Goal: Communication & Community: Answer question/provide support

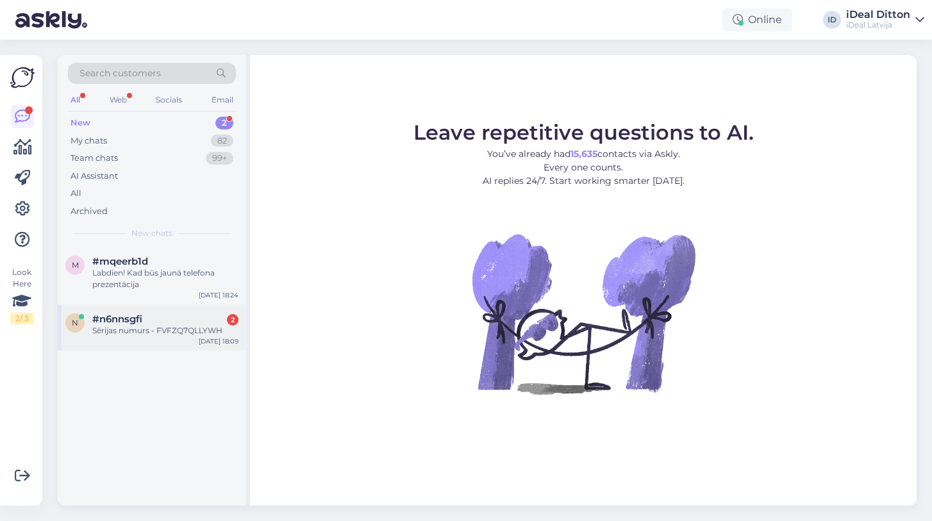
click at [158, 320] on div "#n6nnsgfi 2" at bounding box center [165, 319] width 146 height 12
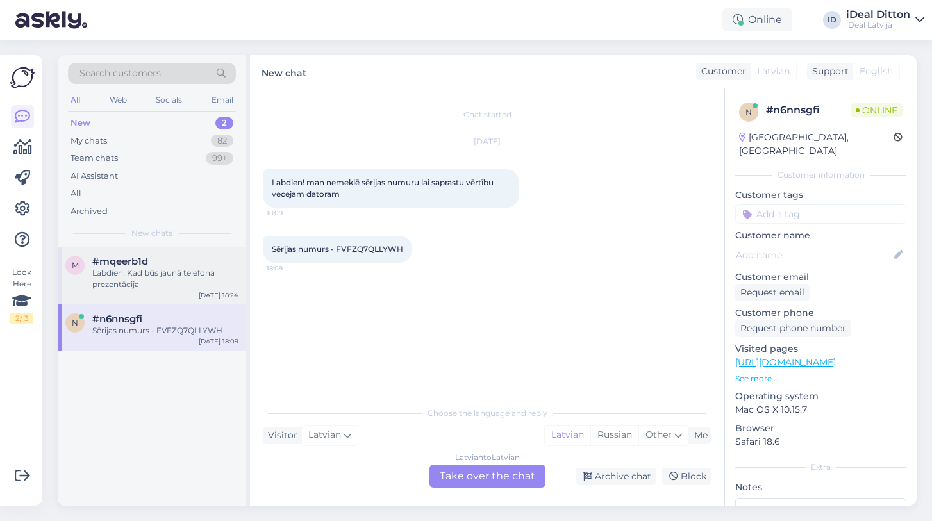
click at [152, 267] on div "Labdien! Kad būs jaunā telefona prezentācija" at bounding box center [165, 278] width 146 height 23
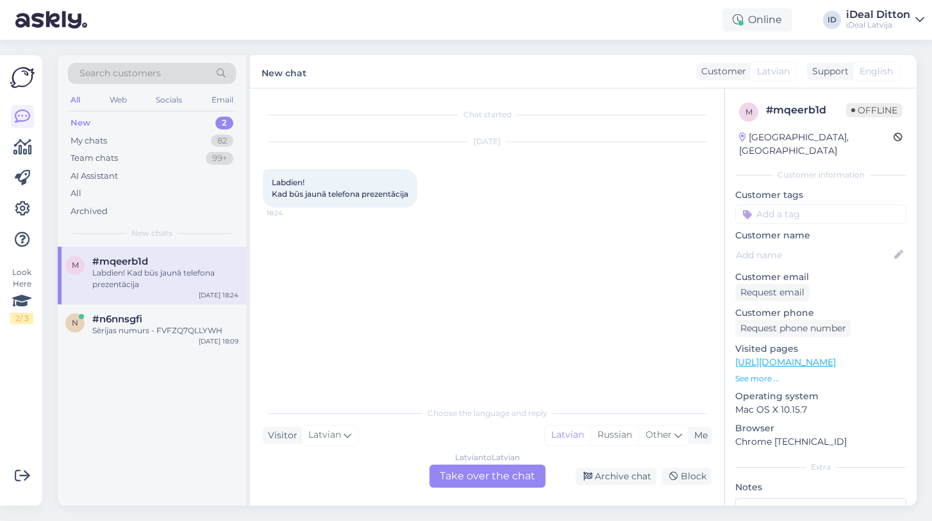
click at [152, 265] on div "#mqeerb1d" at bounding box center [165, 262] width 146 height 12
drag, startPoint x: 273, startPoint y: 181, endPoint x: 417, endPoint y: 195, distance: 144.8
copy span "Labdien! Kad būs jaunā telefona prezentācija"
click at [177, 313] on div "#n6nnsgfi" at bounding box center [165, 319] width 146 height 12
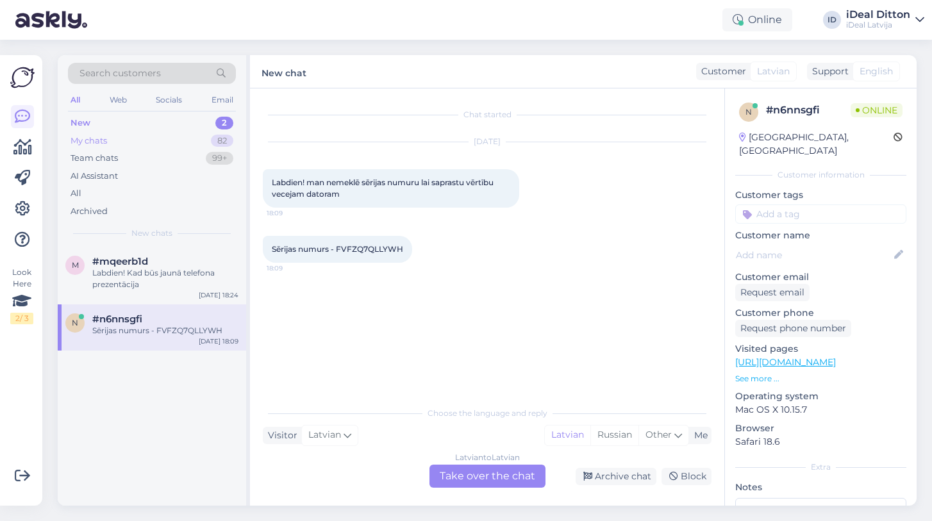
click at [93, 137] on div "My chats" at bounding box center [88, 141] width 37 height 13
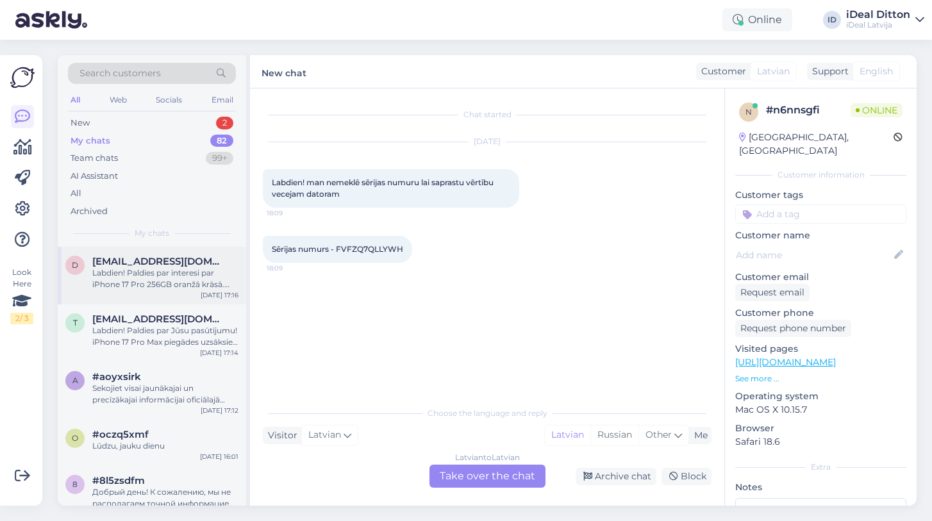
click at [145, 270] on div "Labdien! Paldies par interesi par iPhone 17 Pro 256GB oranžā krāsā. Piegādes ti…" at bounding box center [165, 278] width 146 height 23
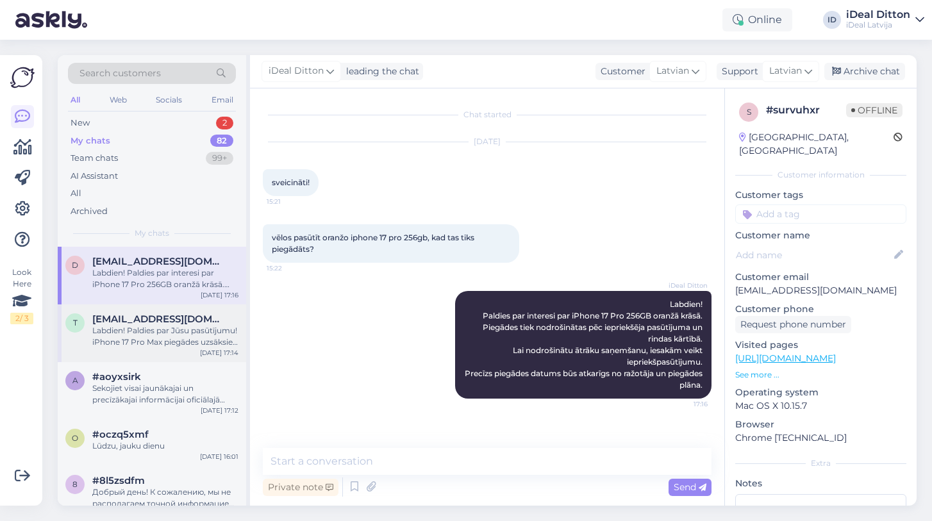
click at [135, 331] on div "Labdien! Paldies par Jūsu pasūtījumu! iPhone 17 Pro Max piegādes uzsāksies tikl…" at bounding box center [165, 336] width 146 height 23
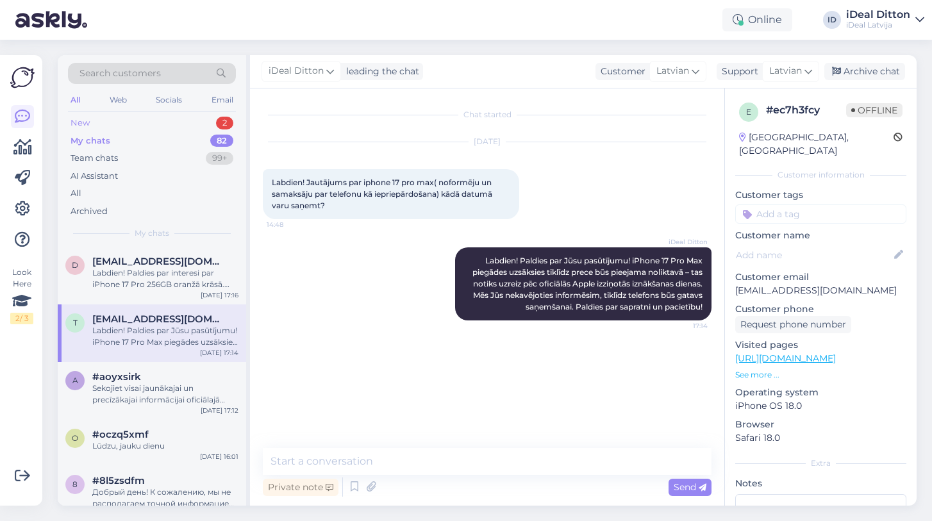
click at [83, 123] on div "New" at bounding box center [79, 123] width 19 height 13
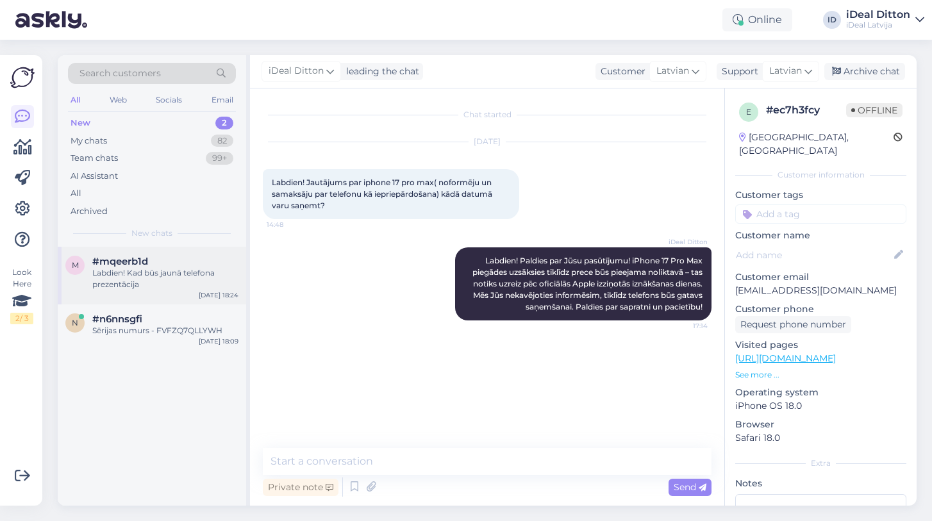
click at [145, 283] on div "Labdien! Kad būs jaunā telefona prezentācija" at bounding box center [165, 278] width 146 height 23
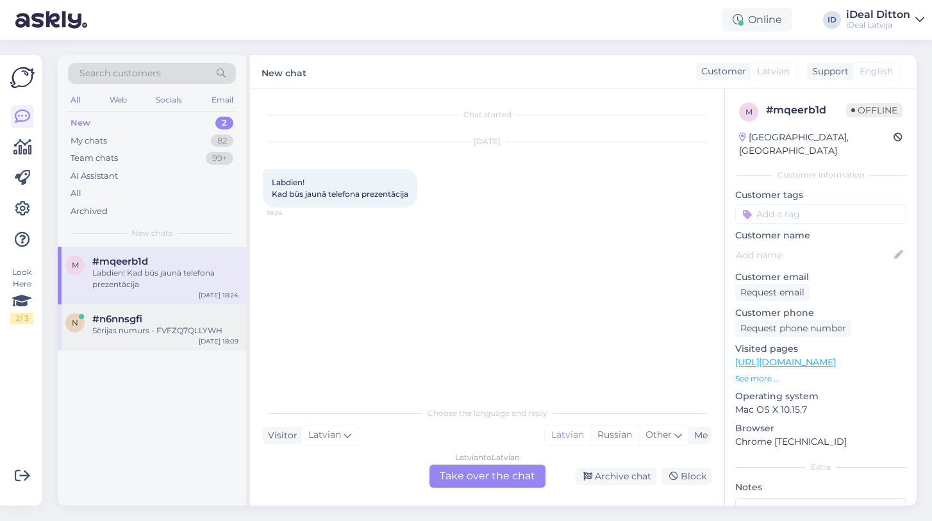
click at [137, 318] on span "#n6nnsgfi" at bounding box center [117, 319] width 50 height 12
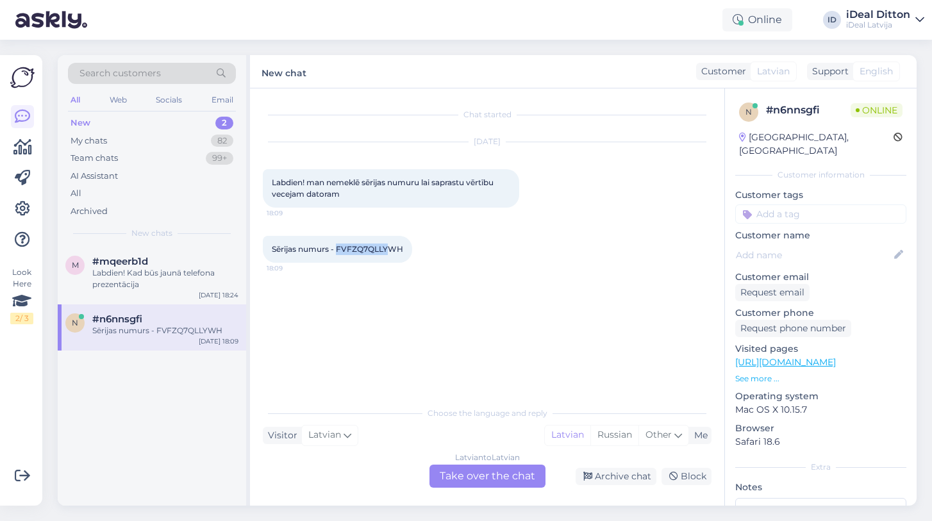
drag, startPoint x: 338, startPoint y: 246, endPoint x: 391, endPoint y: 247, distance: 53.2
drag, startPoint x: 404, startPoint y: 248, endPoint x: 339, endPoint y: 246, distance: 65.4
click at [339, 246] on div "Sērijas numurs - FVFZQ7QLLYWH 18:09" at bounding box center [337, 249] width 149 height 27
copy span "FVFZQ7QLLYWH"
drag, startPoint x: 272, startPoint y: 182, endPoint x: 408, endPoint y: 256, distance: 154.8
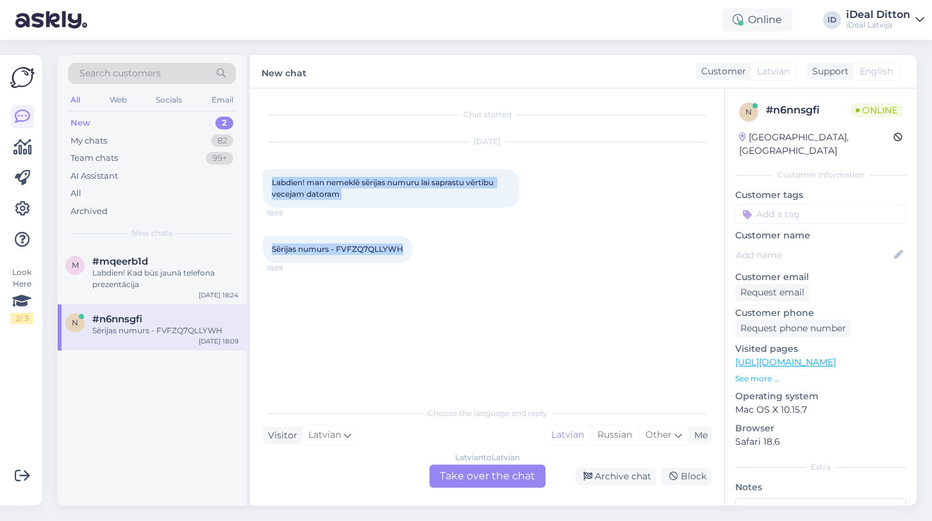
click at [408, 256] on div "Chat started Sep 15 2025 Labdien! man nemeklē sērijas numuru lai saprastu vērtī…" at bounding box center [493, 244] width 460 height 287
copy div "Labdien! man nemeklē sērijas numuru lai saprastu vērtību vecejam datoram 18:09 …"
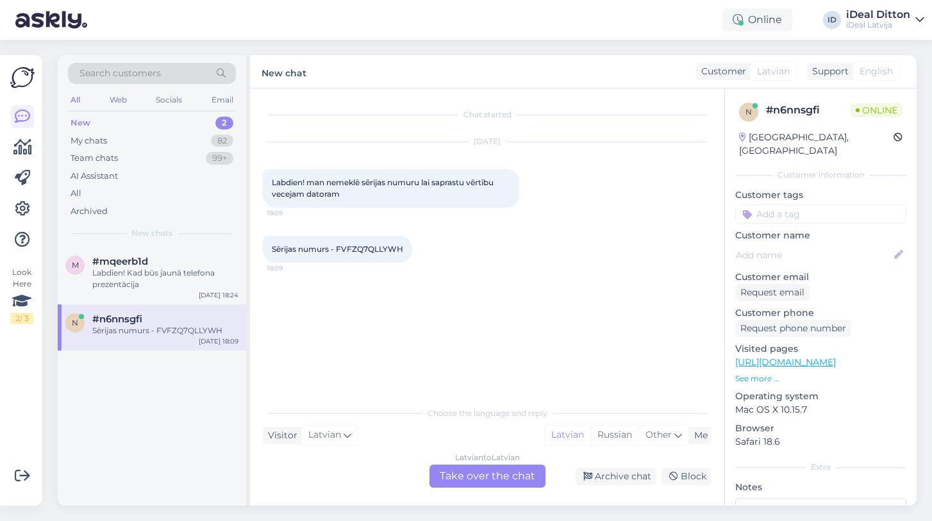
click at [468, 473] on div "Latvian to Latvian Take over the chat" at bounding box center [487, 475] width 116 height 23
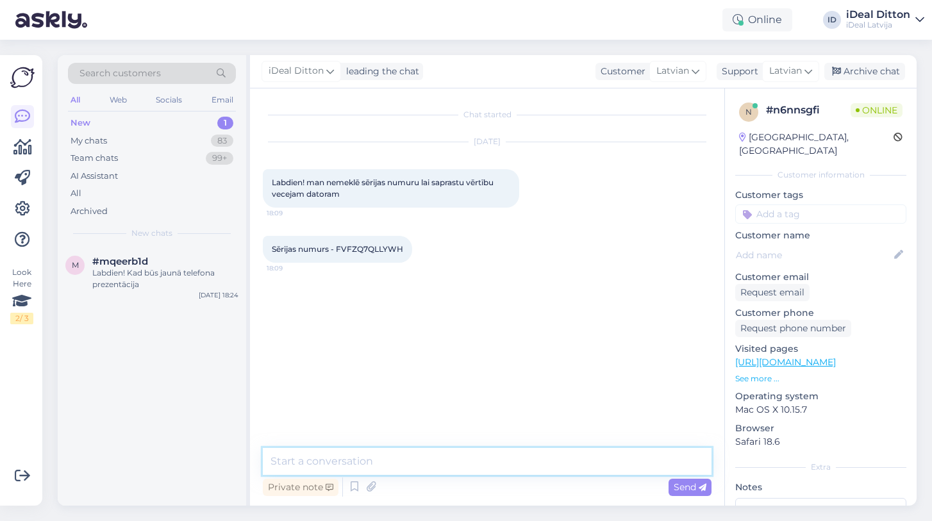
click at [394, 473] on textarea at bounding box center [487, 461] width 448 height 27
paste textarea "Labdien! Lai novērtētu Jūsu vecā datora vērtību, man nav nepieciešams sērijas n…"
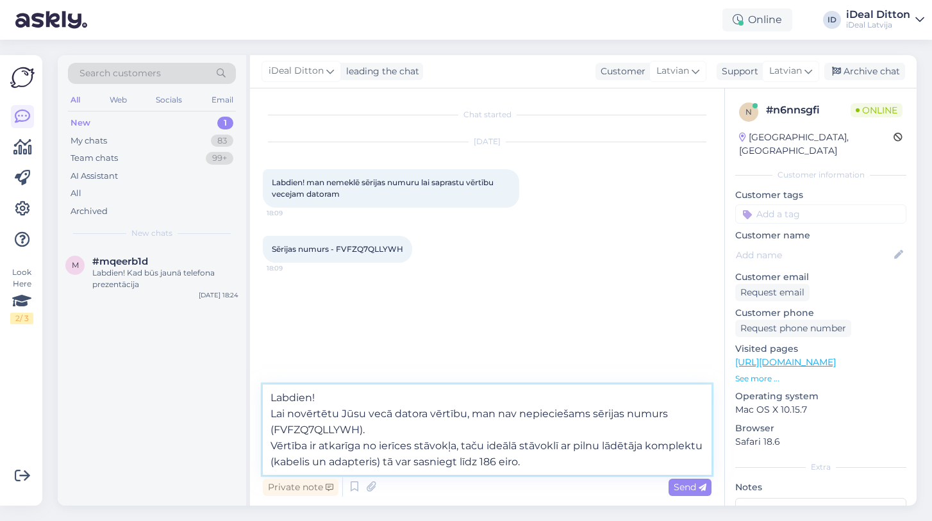
drag, startPoint x: 380, startPoint y: 432, endPoint x: 261, endPoint y: 409, distance: 121.3
click at [261, 409] on div "Chat started Sep 15 2025 Labdien! man nemeklē sērijas numuru lai saprastu vērtī…" at bounding box center [487, 296] width 474 height 417
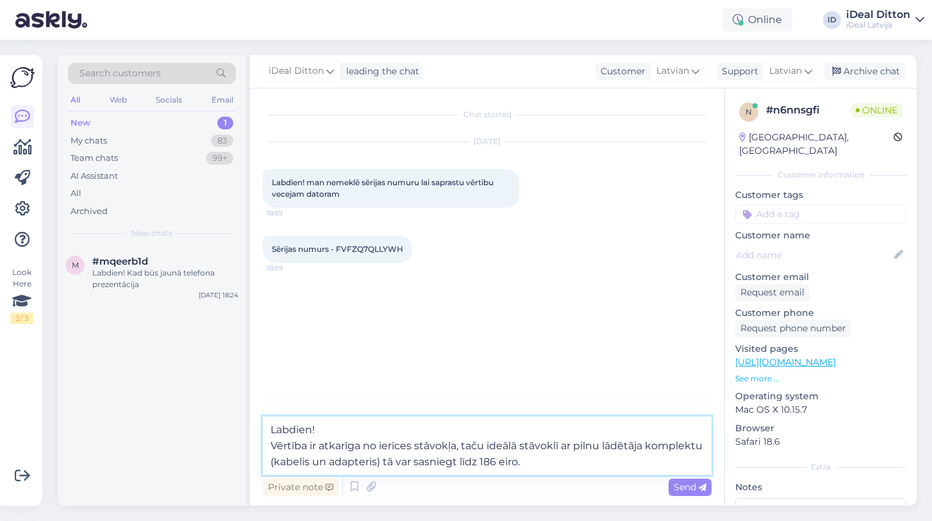
click at [272, 447] on textarea "Labdien! Vērtība ir atkarīga no ierīces stāvokļa, taču ideālā stāvoklī ar pilnu…" at bounding box center [487, 445] width 448 height 58
click at [605, 463] on textarea "Labdien! Vērtība ir atkarīga no ierīces stāvokļa, taču ideālā stāvoklī ar pilnu…" at bounding box center [487, 453] width 448 height 42
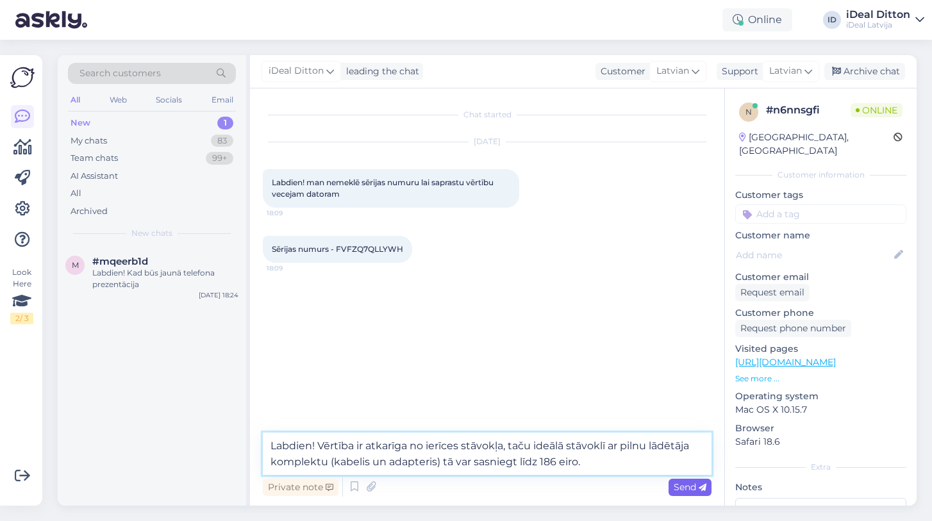
type textarea "Labdien! Vērtība ir atkarīga no ierīces stāvokļa, taču ideālā stāvoklī ar pilnu…"
click at [689, 487] on span "Send" at bounding box center [689, 487] width 33 height 12
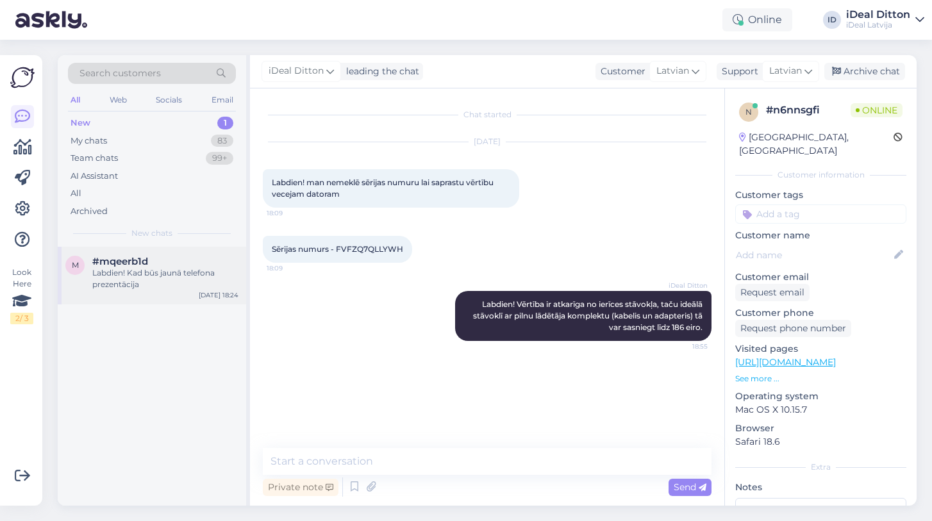
click at [110, 285] on div "Labdien! Kad būs jaunā telefona prezentācija" at bounding box center [165, 278] width 146 height 23
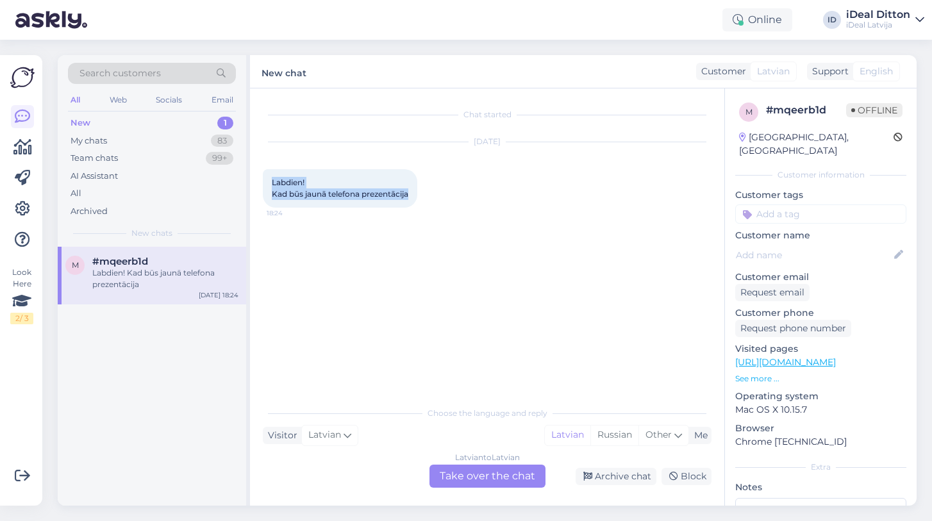
drag, startPoint x: 411, startPoint y: 195, endPoint x: 265, endPoint y: 181, distance: 146.7
click at [265, 181] on div "Labdien! Kad būs jaunā telefona prezentācija 18:24" at bounding box center [340, 188] width 154 height 38
copy span "Labdien! Kad būs jaunā telefona prezentācija"
click at [463, 474] on div "Latvian to Latvian Take over the chat" at bounding box center [487, 475] width 116 height 23
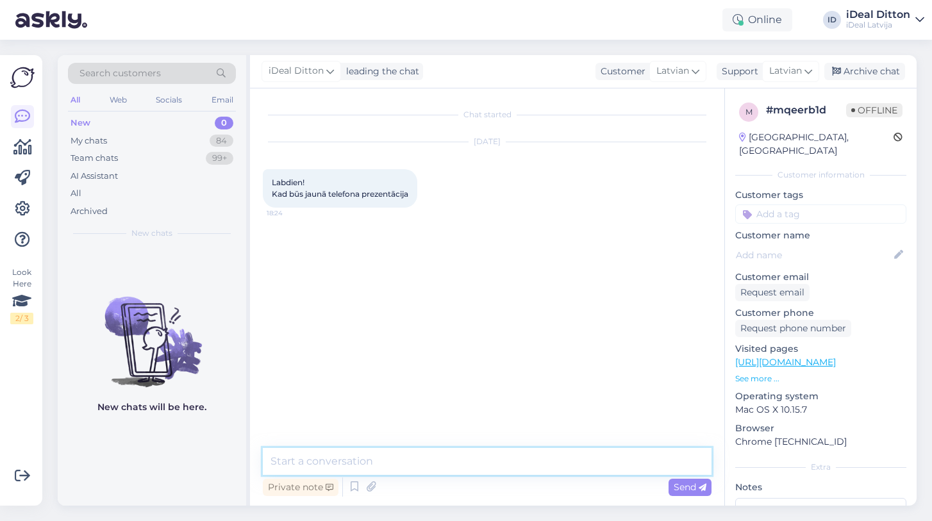
click at [379, 463] on textarea at bounding box center [487, 461] width 448 height 27
paste textarea "Labdien! Apple jaunāko produktu oficiālā prezentācija jau ir notikusi. Jauno iP…"
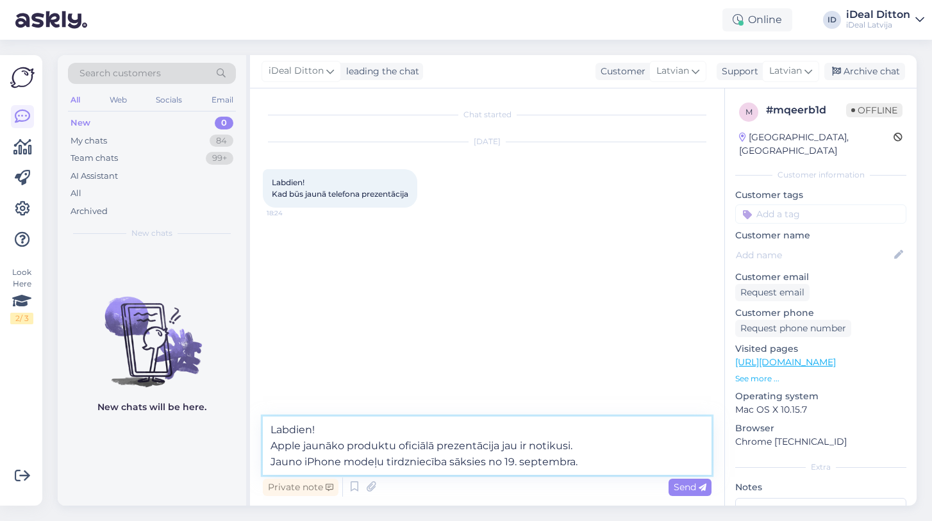
click at [272, 445] on textarea "Labdien! Apple jaunāko produktu oficiālā prezentācija jau ir notikusi. Jauno iP…" at bounding box center [487, 445] width 448 height 58
click at [272, 462] on textarea "Labdien! Apple jaunāko produktu oficiālā prezentācija jau ir notikusi. Jauno iP…" at bounding box center [487, 453] width 448 height 42
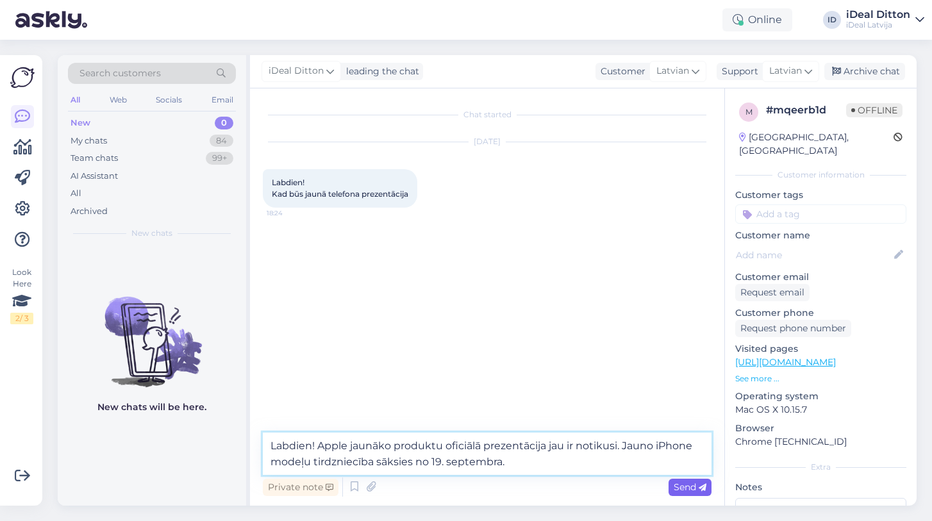
type textarea "Labdien! Apple jaunāko produktu oficiālā prezentācija jau ir notikusi. Jauno iP…"
click at [689, 491] on span "Send" at bounding box center [689, 487] width 33 height 12
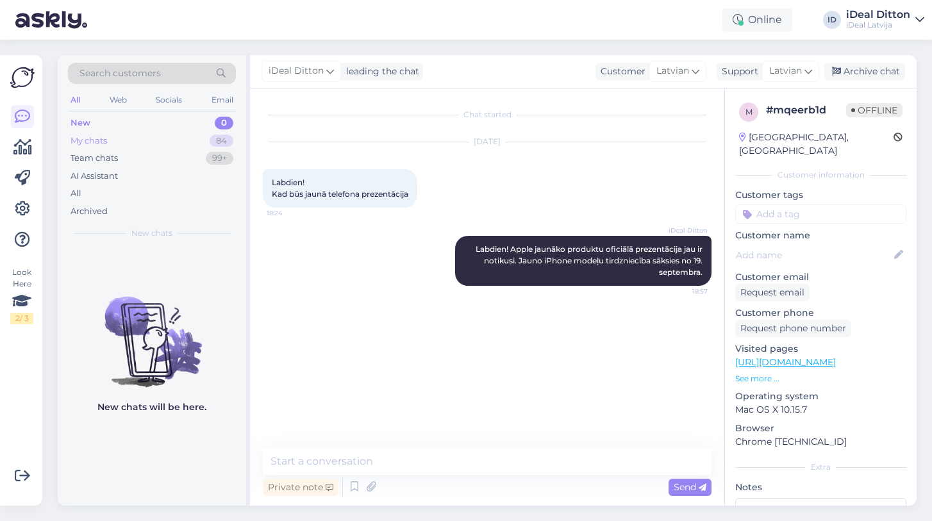
click at [89, 136] on div "My chats" at bounding box center [88, 141] width 37 height 13
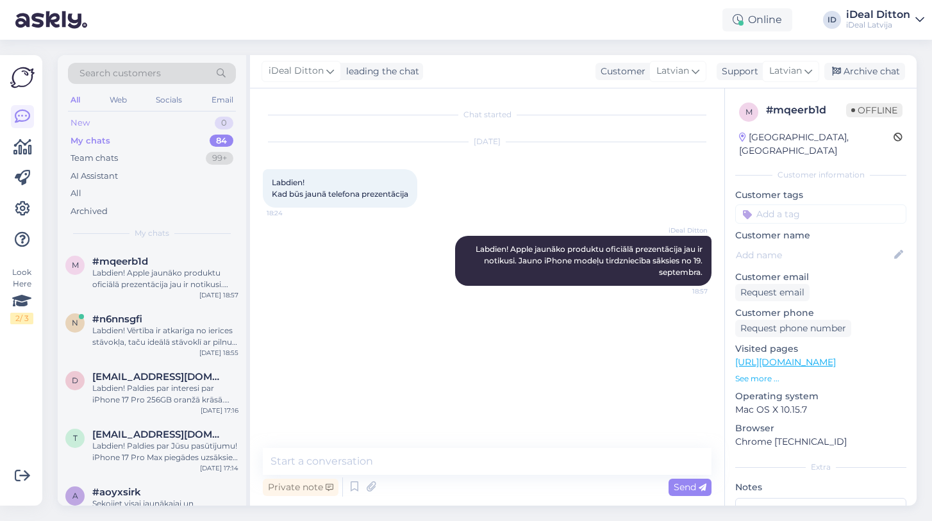
click at [81, 117] on div "New" at bounding box center [79, 123] width 19 height 13
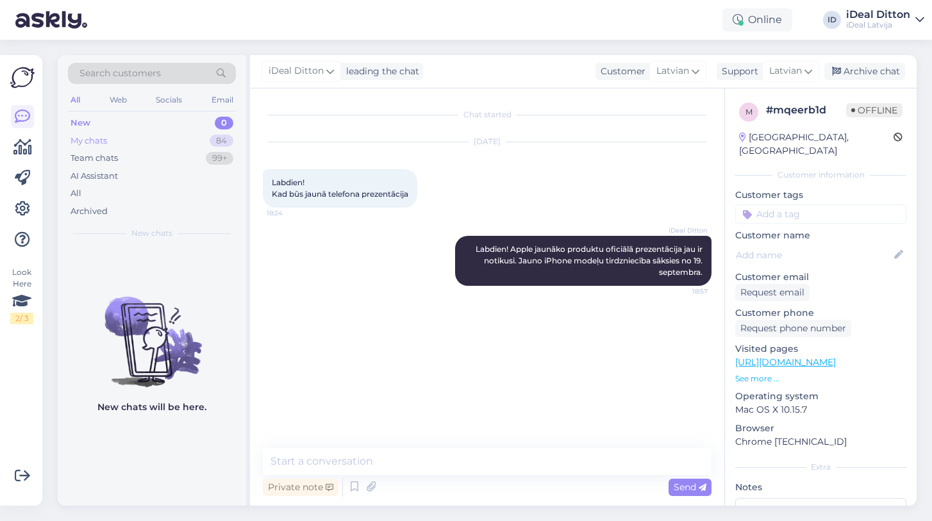
click at [99, 136] on div "My chats" at bounding box center [88, 141] width 37 height 13
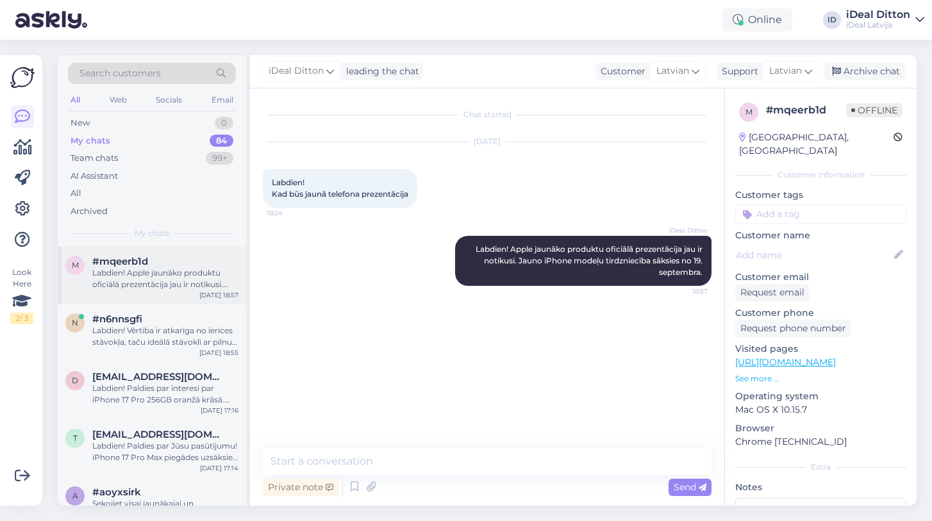
click at [145, 283] on div "Labdien! Apple jaunāko produktu oficiālā prezentācija jau ir notikusi. Jauno iP…" at bounding box center [165, 278] width 146 height 23
click at [142, 321] on span "#n6nnsgfi" at bounding box center [117, 319] width 50 height 12
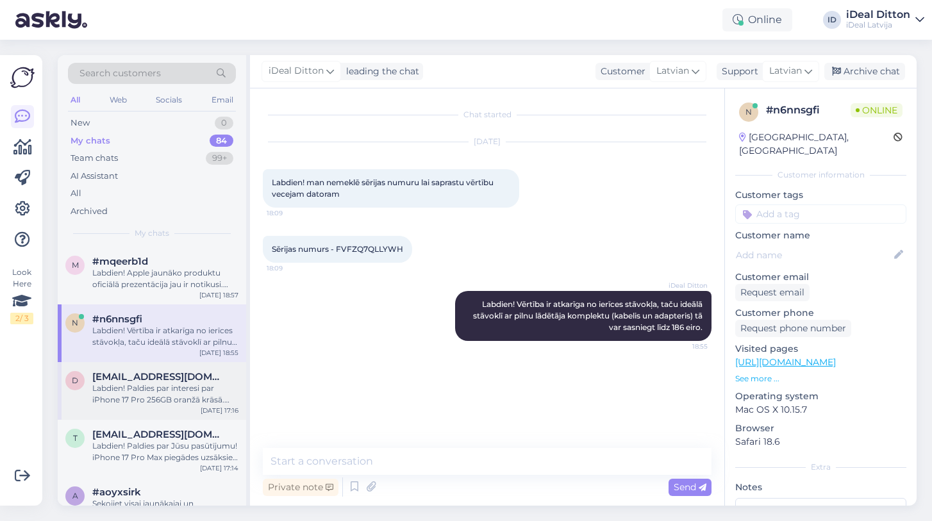
click at [145, 402] on div "Labdien! Paldies par interesi par iPhone 17 Pro 256GB oranžā krāsā. Piegādes ti…" at bounding box center [165, 393] width 146 height 23
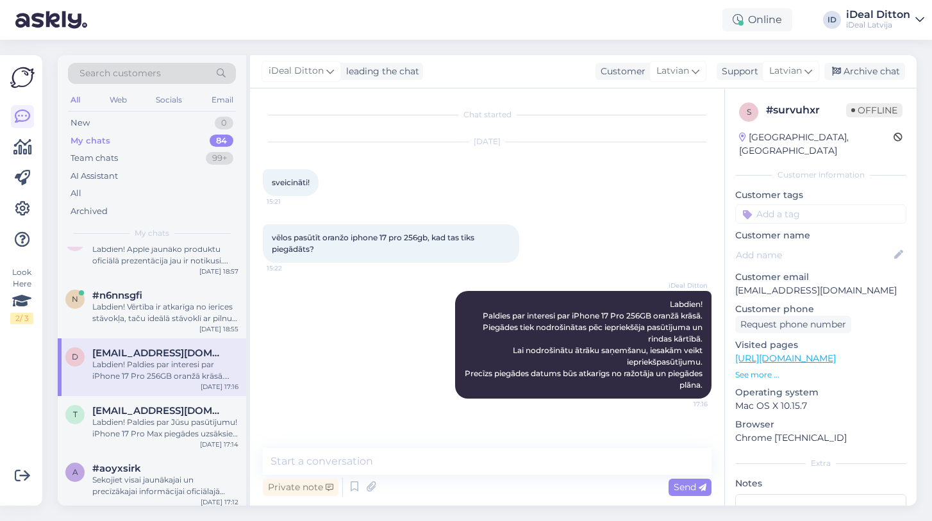
scroll to position [27, 0]
click at [146, 423] on div "Labdien! Paldies par Jūsu pasūtījumu! iPhone 17 Pro Max piegādes uzsāksies tikl…" at bounding box center [165, 424] width 146 height 23
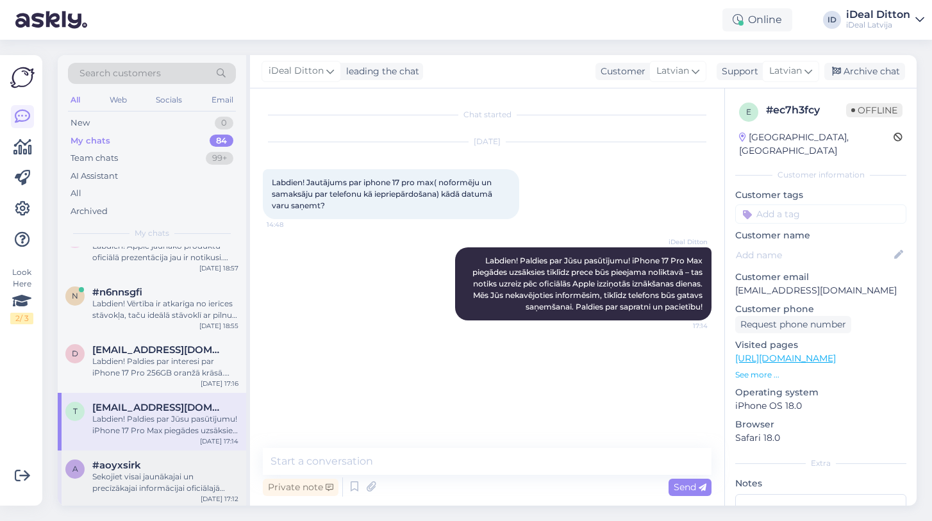
click at [149, 471] on div "Sekojiet visai jaunākajai un precīzākajai informācijai oficiālajā Apple mājasla…" at bounding box center [165, 482] width 146 height 23
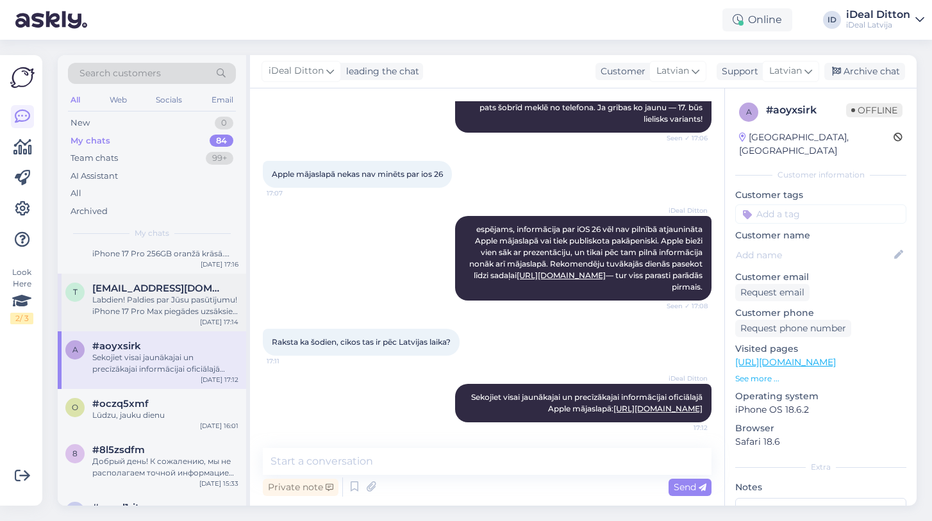
scroll to position [160, 0]
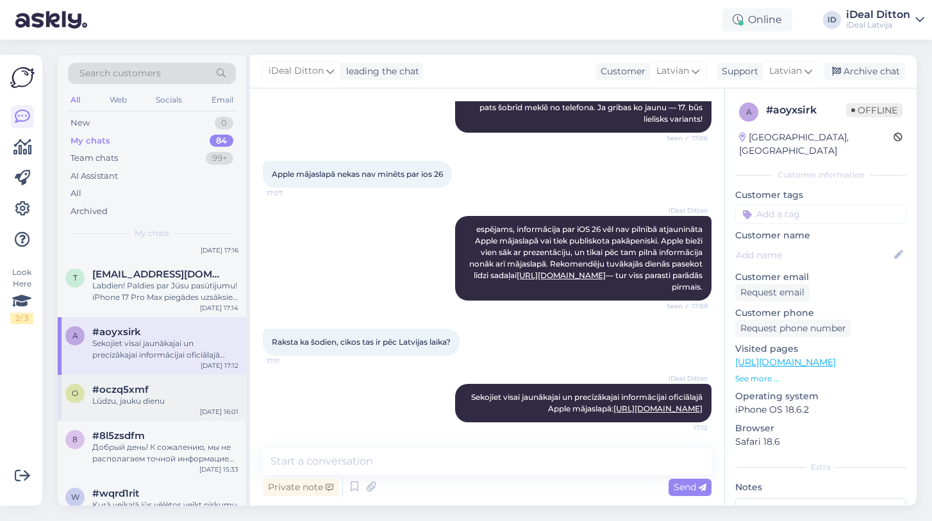
click at [133, 397] on div "Lūdzu, jauku dienu" at bounding box center [165, 401] width 146 height 12
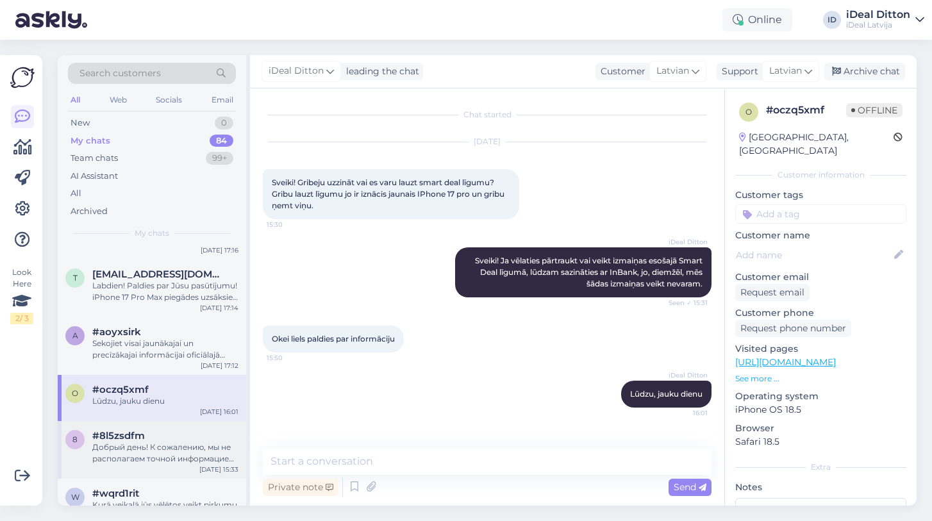
click at [130, 445] on div "Добрый день! К сожалению, мы не располагаем точной информацией о следующих пост…" at bounding box center [165, 452] width 146 height 23
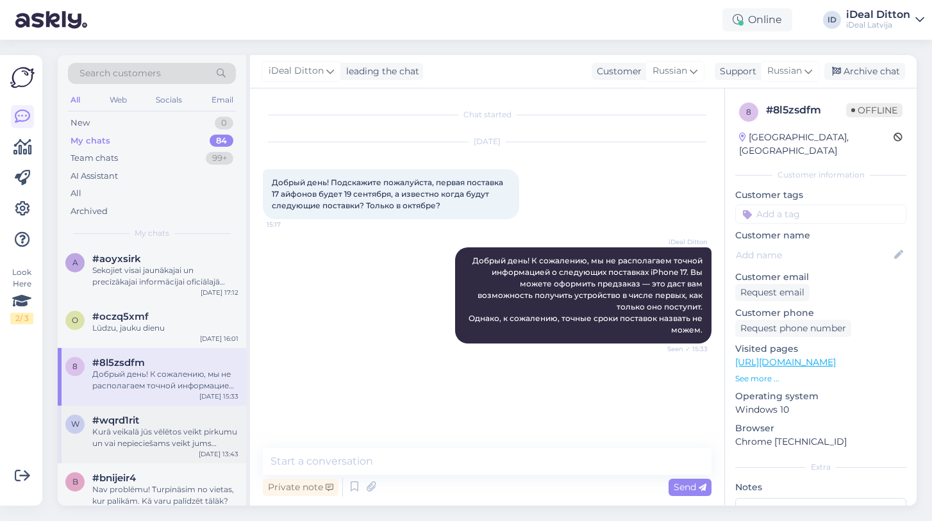
scroll to position [234, 0]
click at [130, 431] on div "Kurā veikalā jūs vēlētos veikt pirkumu un vai nepieciešams veikt jums rezervāci…" at bounding box center [165, 436] width 146 height 23
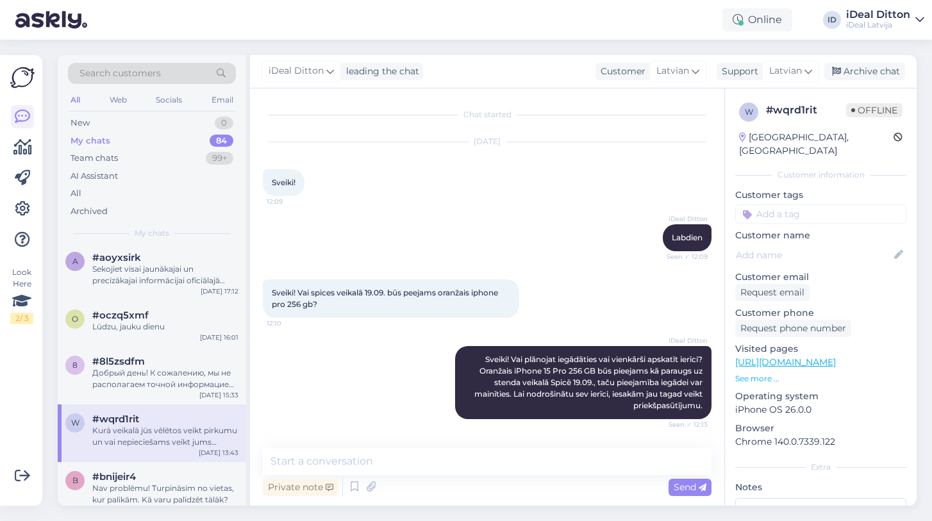
scroll to position [153, 0]
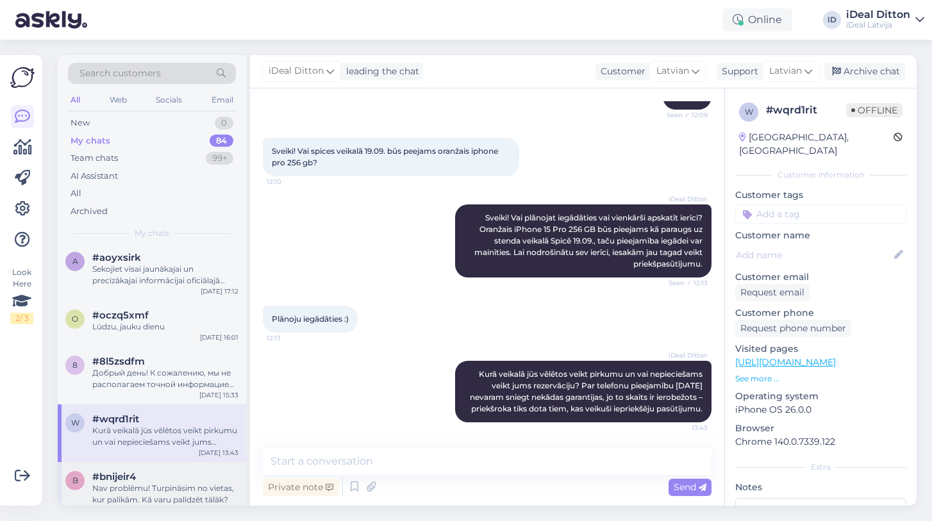
click at [135, 477] on span "#bnijeir4" at bounding box center [114, 477] width 44 height 12
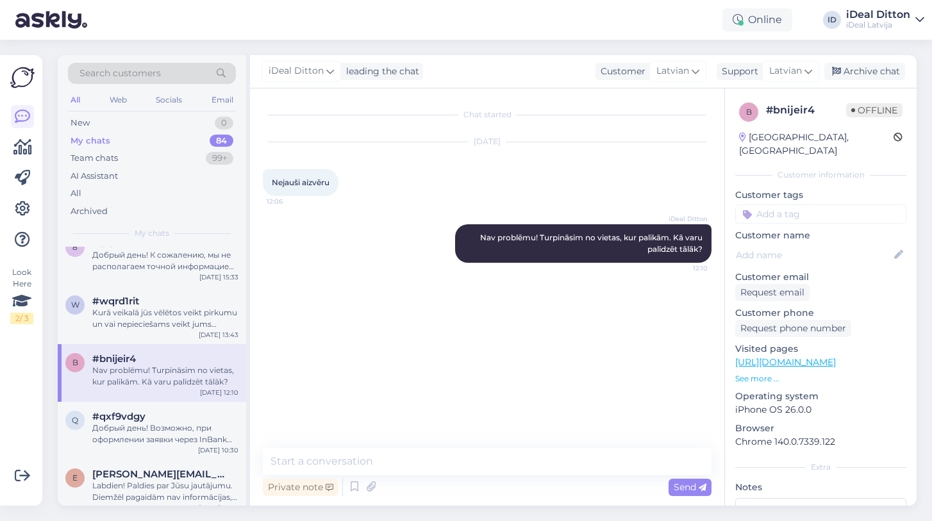
scroll to position [366, 0]
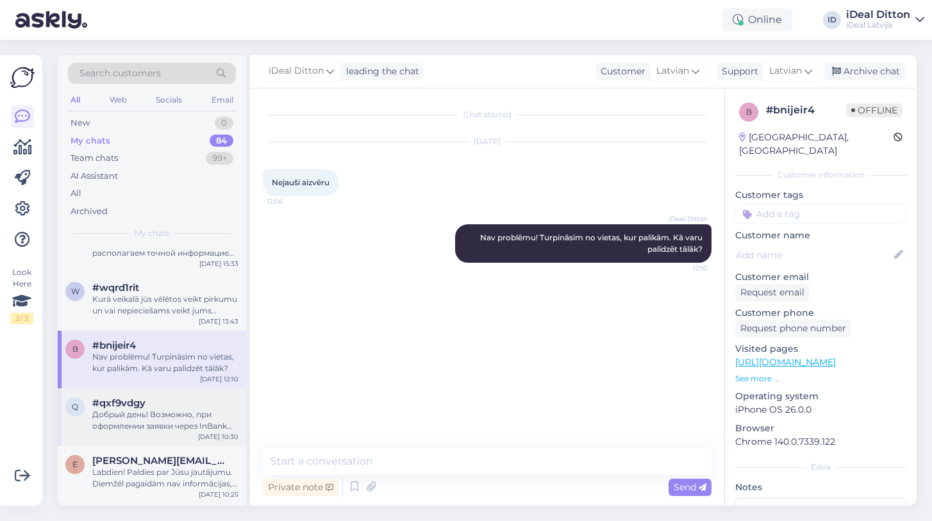
click at [135, 429] on div "Добрый день! Возможно, при оформлении заявки через InBank возникла техническая …" at bounding box center [165, 420] width 146 height 23
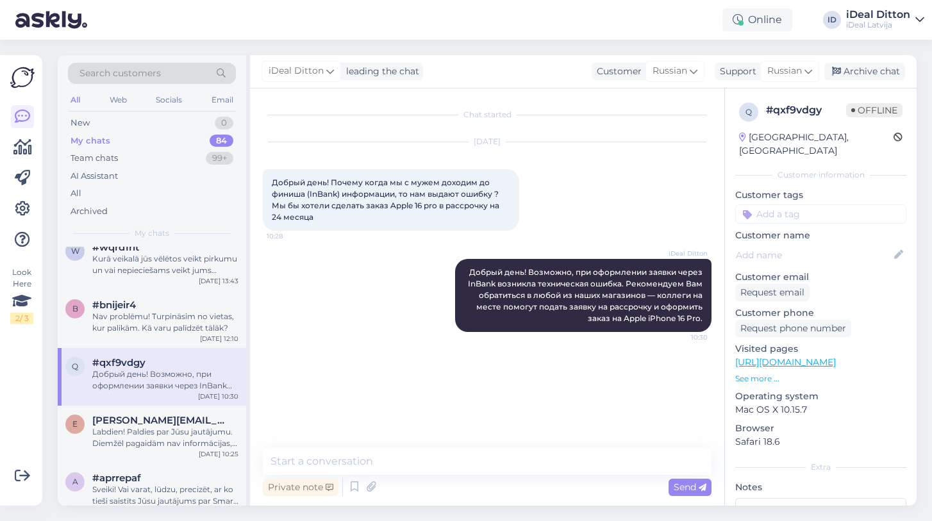
scroll to position [407, 0]
click at [135, 429] on div "Labdien! Paldies par Jūsu jautājumu. Diemžēl pagaidām nav informācijas, kad šis…" at bounding box center [165, 436] width 146 height 23
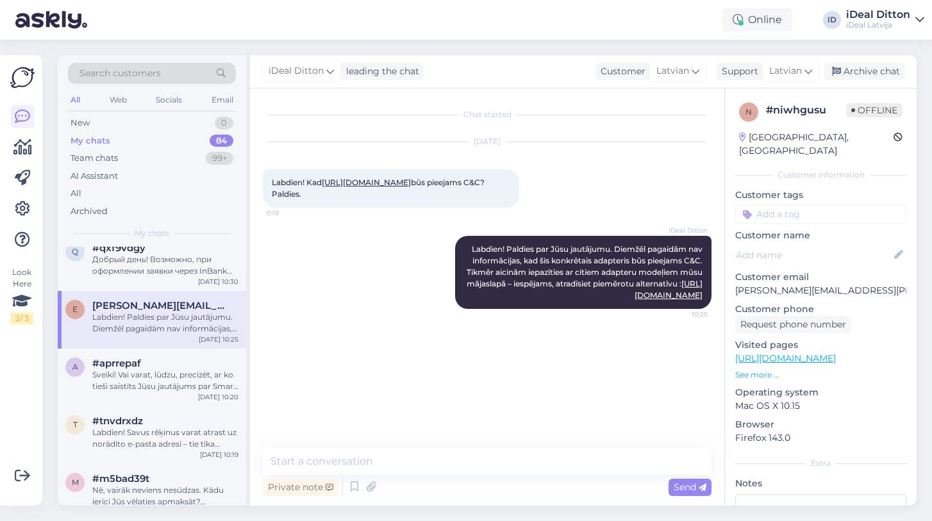
scroll to position [523, 0]
click at [135, 391] on div "a #aprrepaf Sveiki! Vai varat, lūdzu, precizēt, ar ko tieši saistīts Jūsu jautā…" at bounding box center [152, 376] width 188 height 58
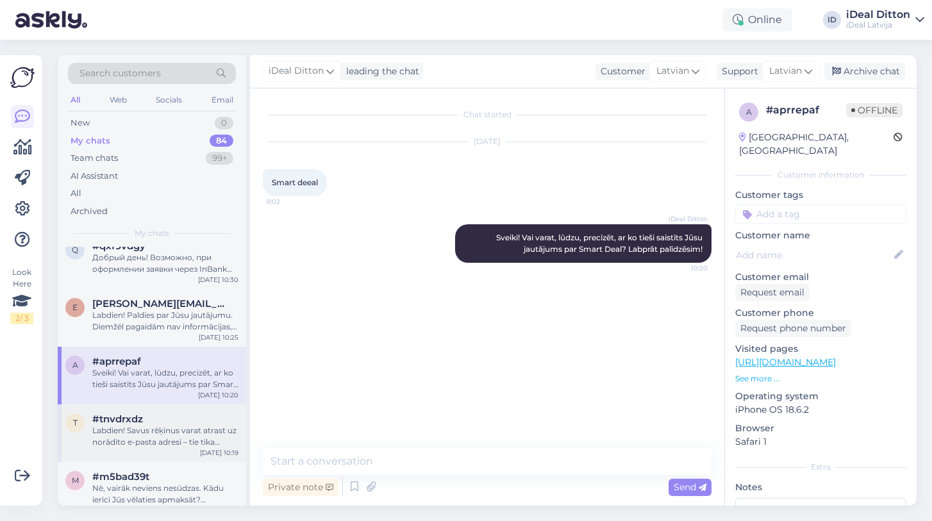
click at [138, 432] on div "Labdien! Savus rēķinus varat atrast uz norādīto e-pasta adresi – tie tika nosūt…" at bounding box center [165, 436] width 146 height 23
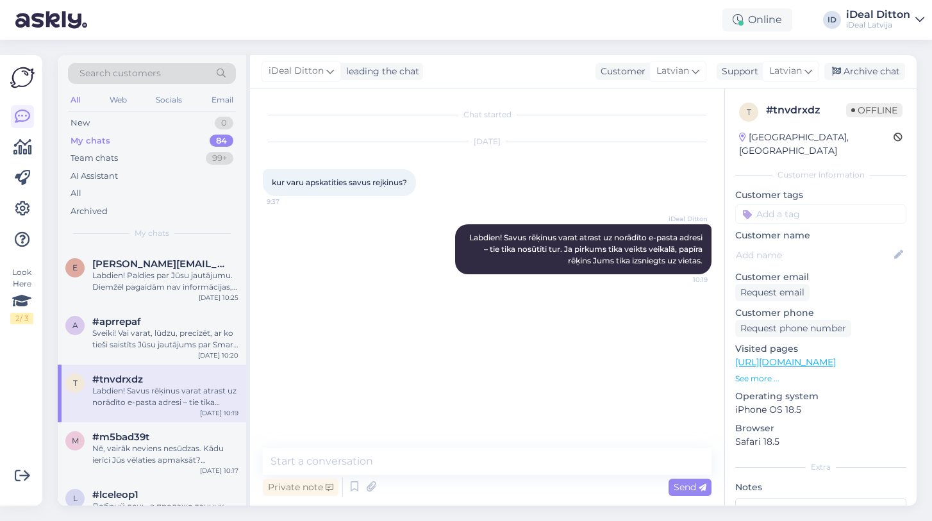
scroll to position [564, 0]
click at [138, 432] on span "#m5bad39t" at bounding box center [120, 435] width 57 height 12
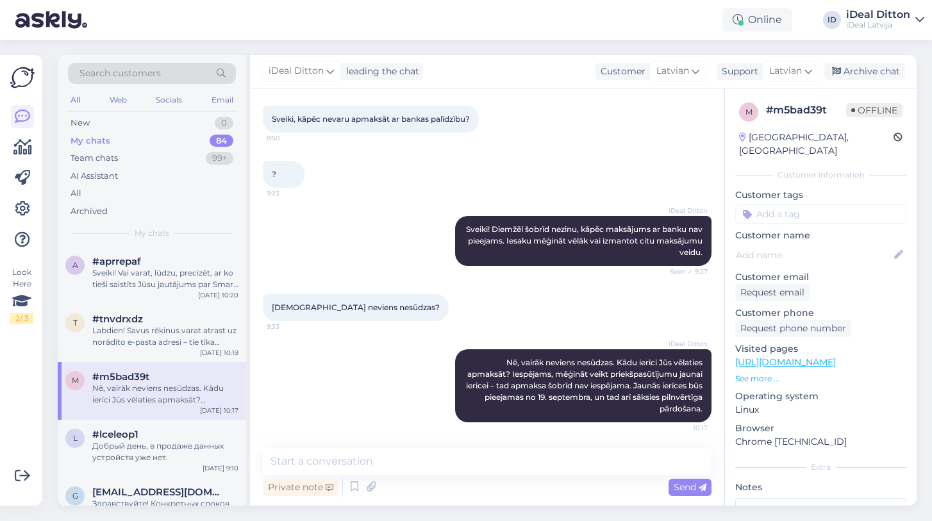
scroll to position [627, 0]
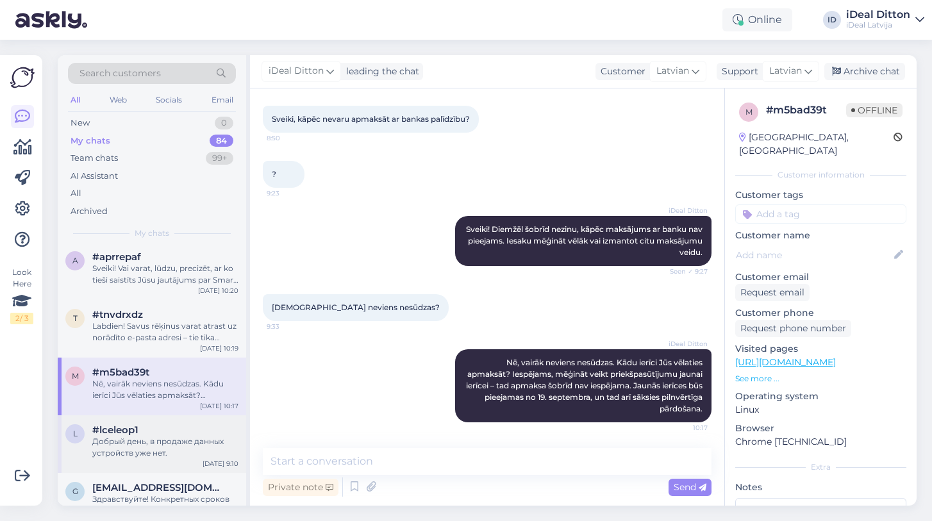
click at [138, 432] on div "#lceleop1" at bounding box center [165, 430] width 146 height 12
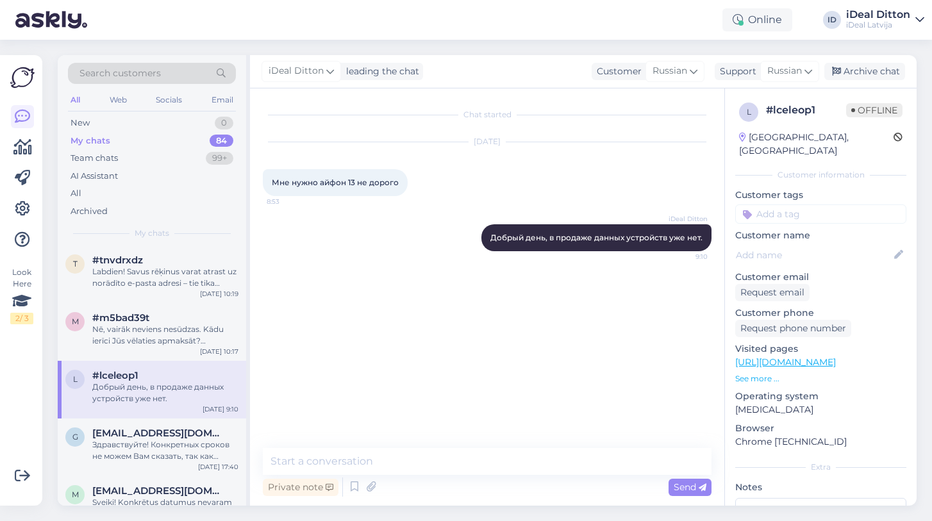
scroll to position [684, 0]
click at [138, 432] on span "[EMAIL_ADDRESS][DOMAIN_NAME]" at bounding box center [158, 431] width 133 height 12
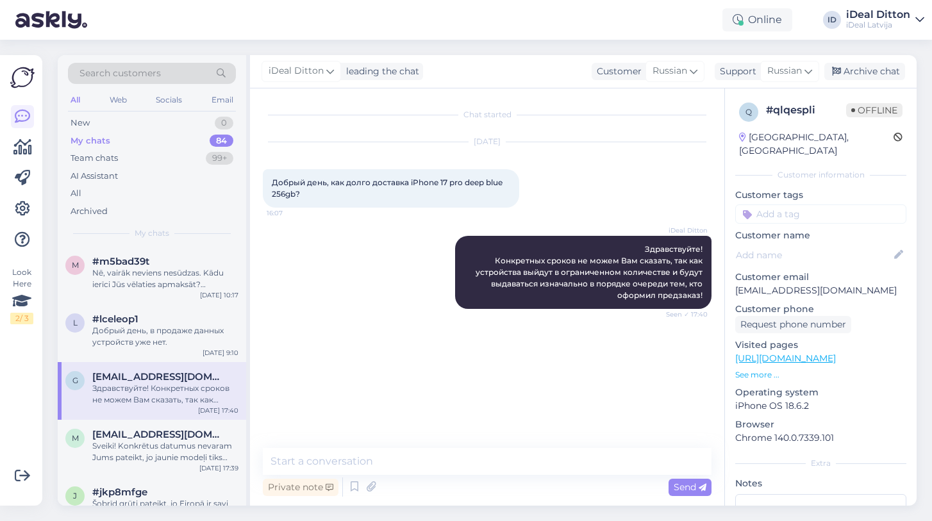
scroll to position [739, 0]
click at [138, 432] on span "[EMAIL_ADDRESS][DOMAIN_NAME]" at bounding box center [158, 434] width 133 height 12
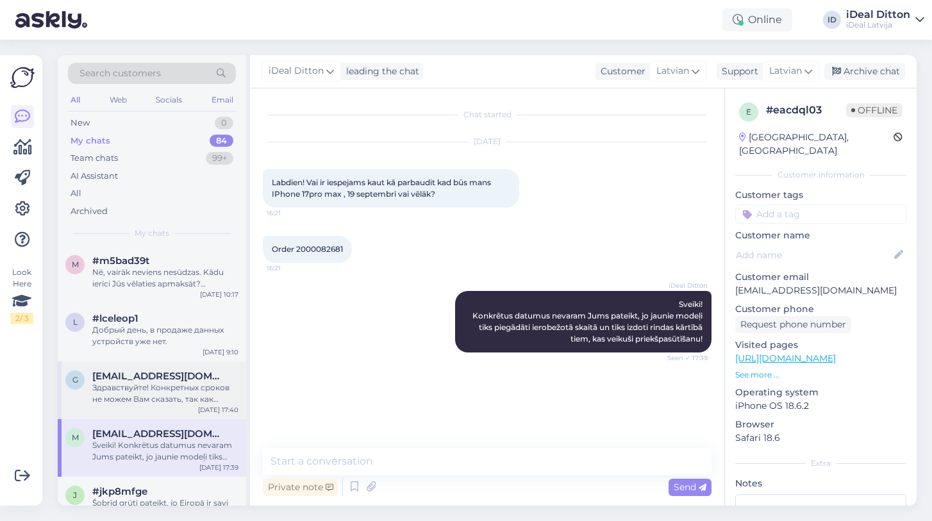
scroll to position [781, 0]
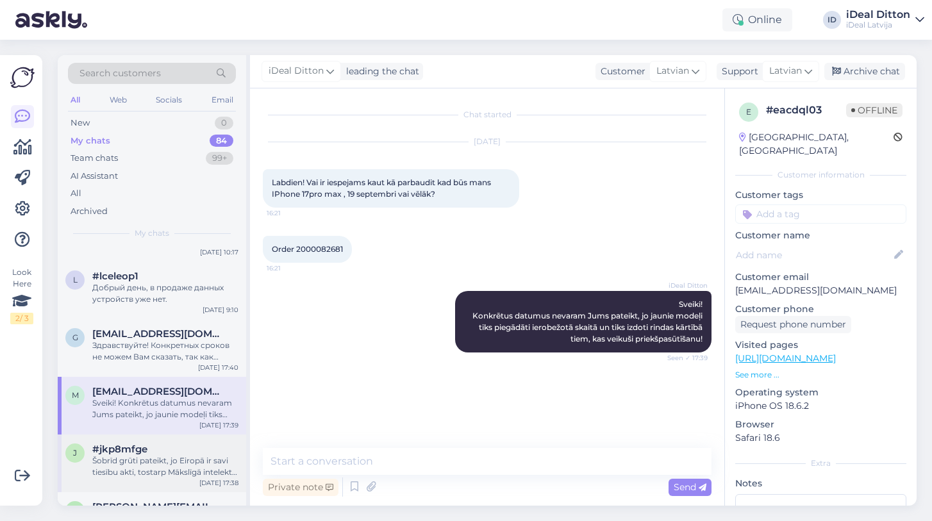
click at [127, 480] on div "j #jkp8mfge Šobrīd grūti pateikt, jo Eiropā ir savi tiesību akti, tostarp Māksl…" at bounding box center [152, 463] width 188 height 58
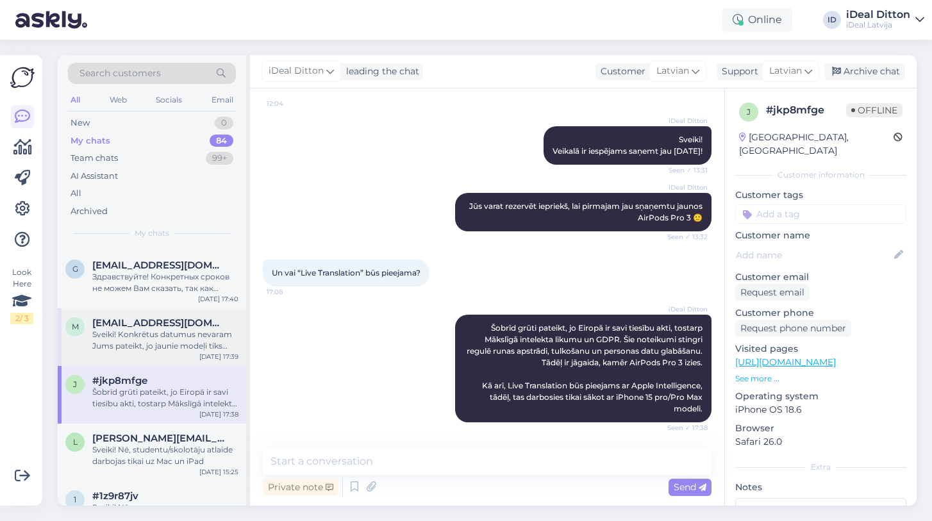
scroll to position [851, 0]
click at [129, 445] on div "Sveiki! Nē, studentu/skolotāju atlaide darbojas tikai uz Mac un iPad" at bounding box center [165, 454] width 146 height 23
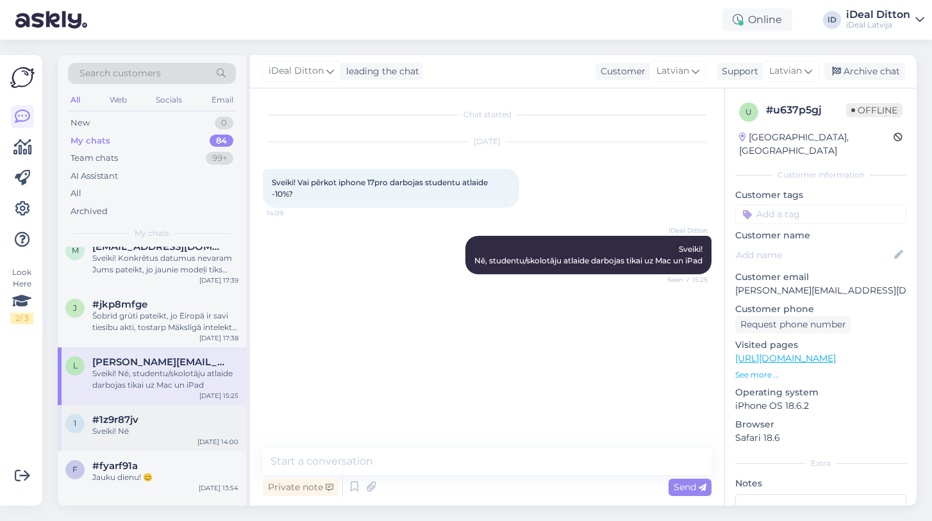
scroll to position [928, 0]
click at [135, 424] on div "Sveiki! Nē" at bounding box center [165, 429] width 146 height 12
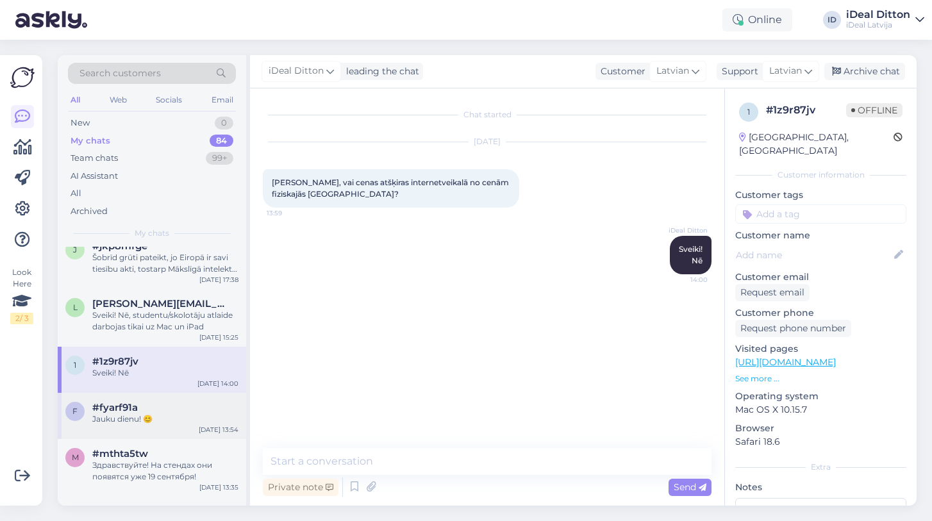
scroll to position [997, 0]
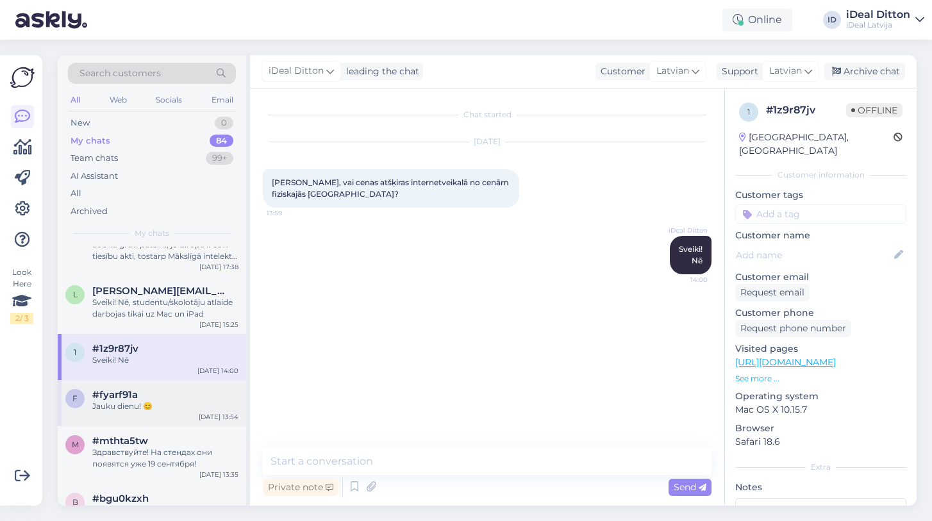
click at [139, 400] on div "Jauku dienu! 😊" at bounding box center [165, 406] width 146 height 12
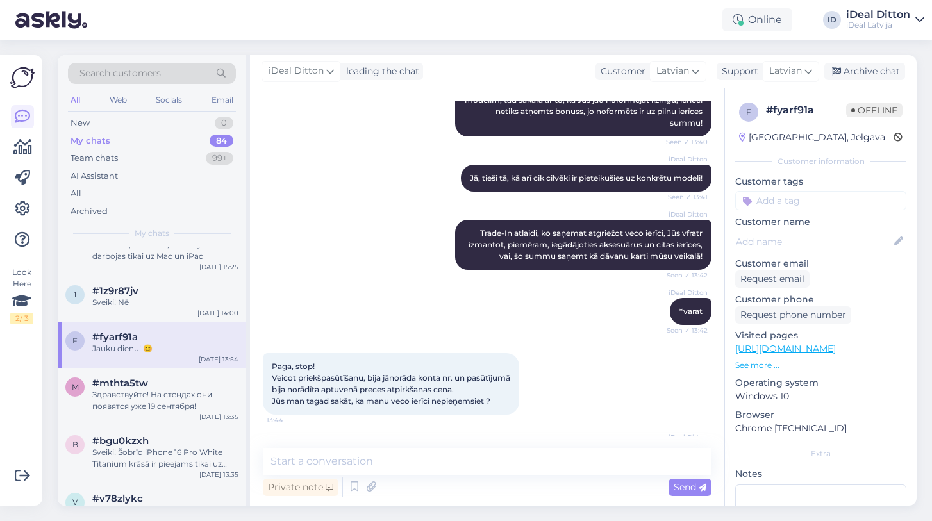
scroll to position [1075, 0]
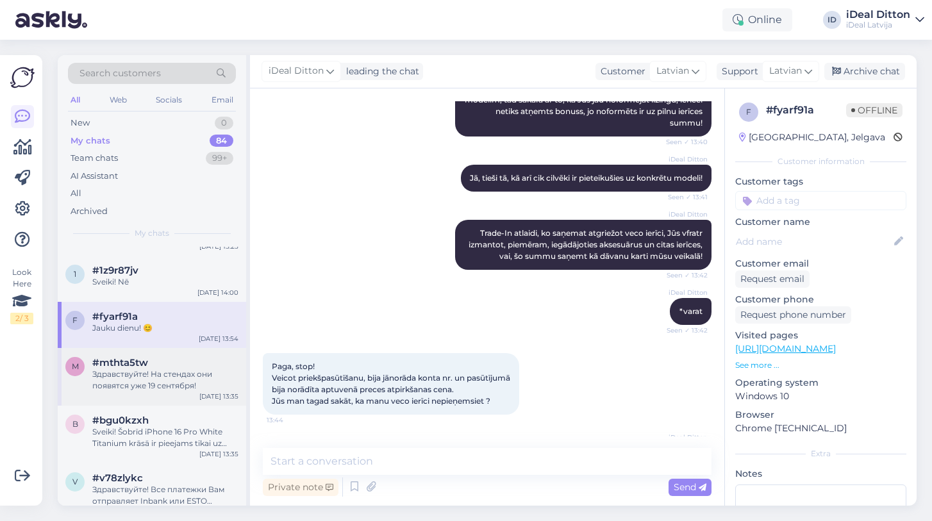
click at [155, 388] on div "Здравствуйте! На стендах они появятся уже 19 сентября!" at bounding box center [165, 379] width 146 height 23
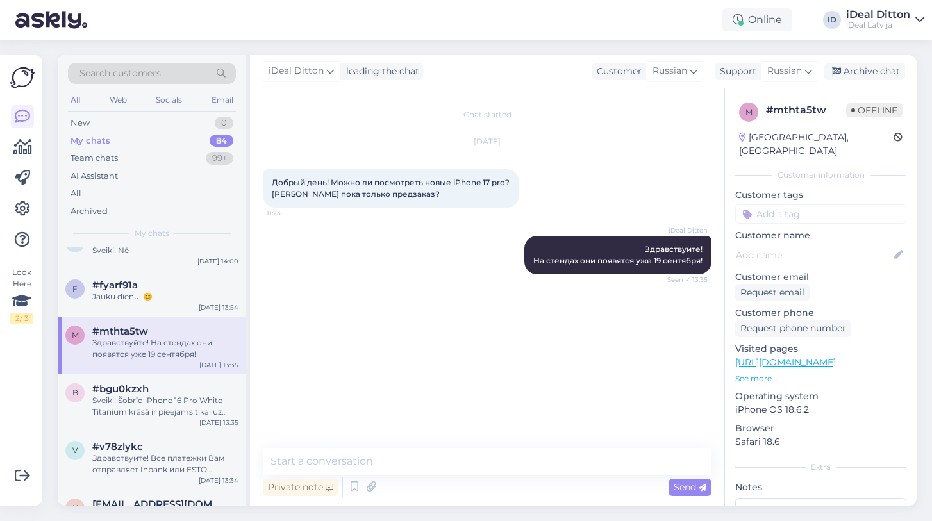
scroll to position [1108, 0]
click at [155, 388] on div "#bgu0kzxh" at bounding box center [165, 387] width 146 height 12
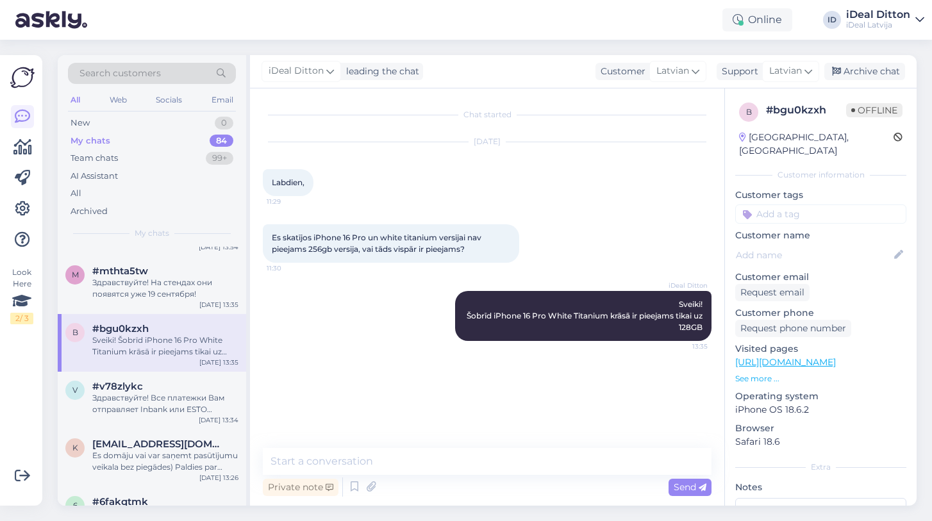
scroll to position [1168, 0]
click at [155, 388] on div "#v78zlykc" at bounding box center [165, 385] width 146 height 12
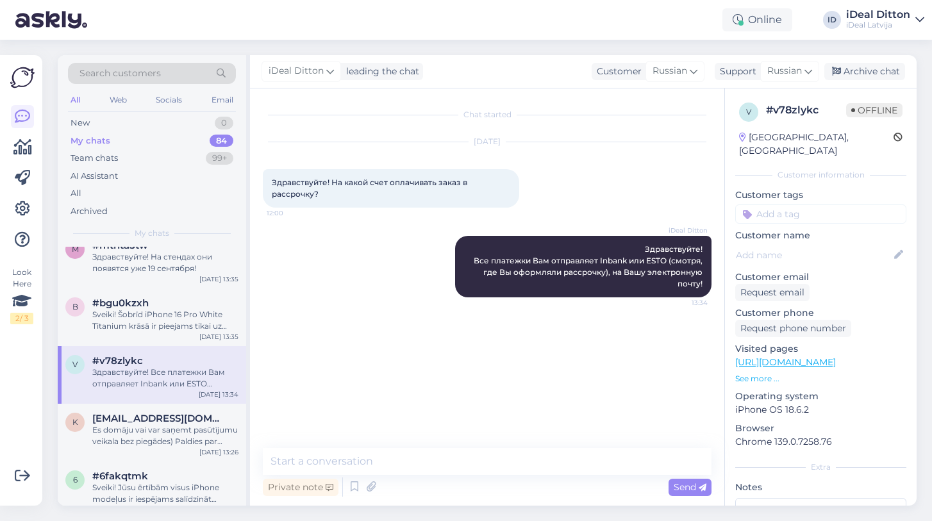
scroll to position [1215, 0]
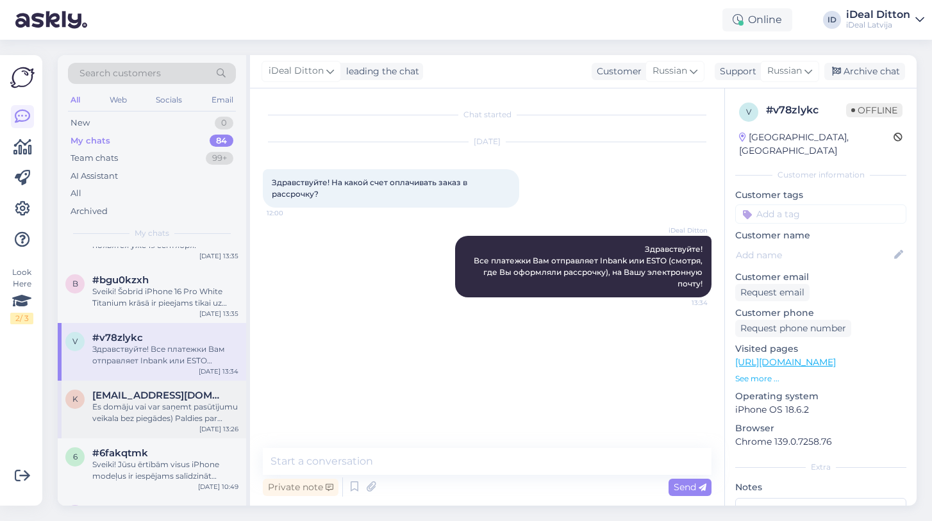
click at [154, 390] on span "[EMAIL_ADDRESS][DOMAIN_NAME]" at bounding box center [158, 396] width 133 height 12
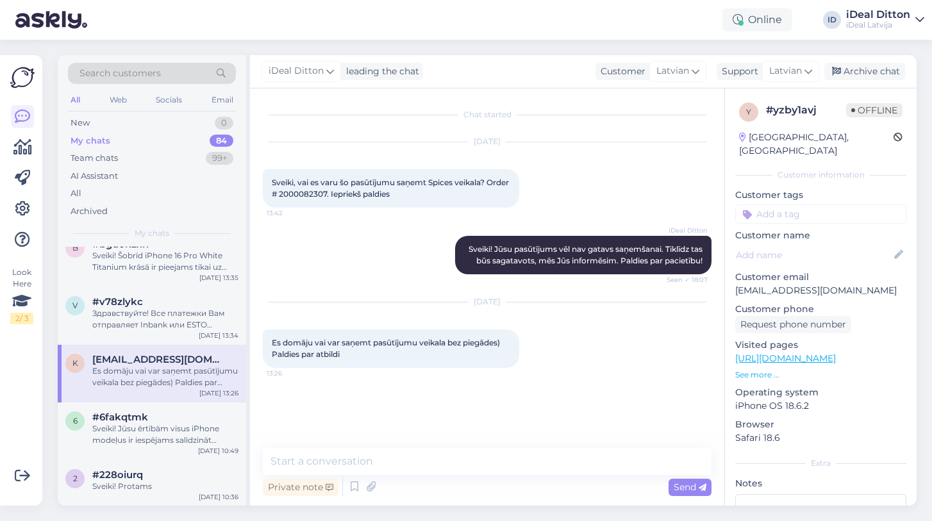
scroll to position [1260, 0]
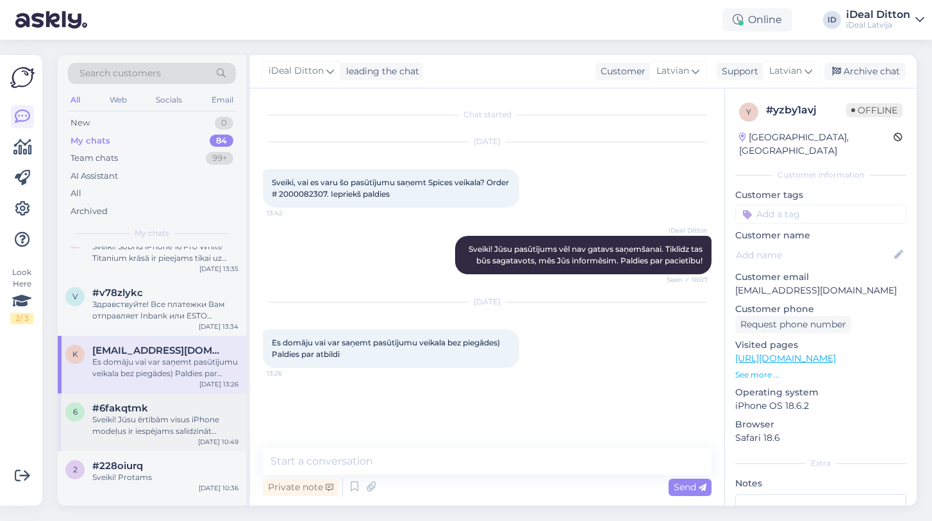
click at [151, 418] on div "Sveiki! Jūsu ērtībām visus iPhone modeļus ir iespējams salīdzināt pārejot uz sa…" at bounding box center [165, 425] width 146 height 23
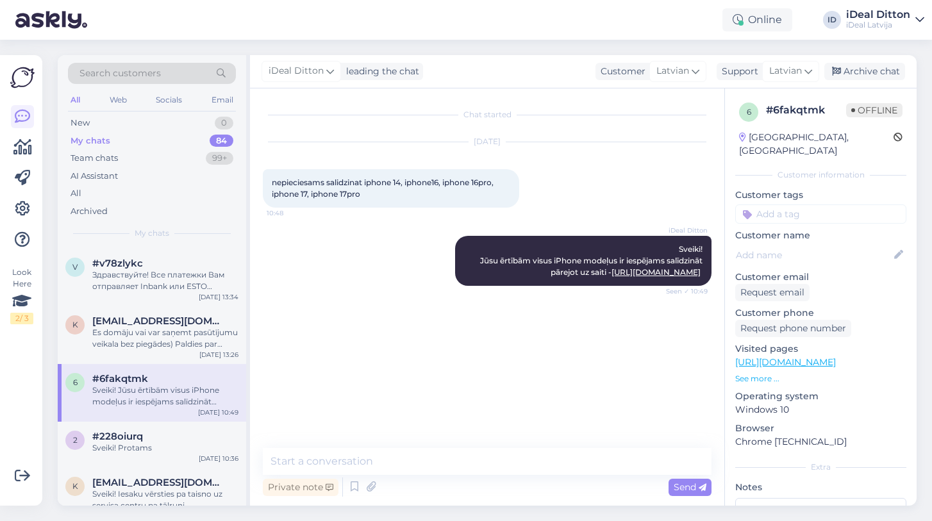
scroll to position [1309, 0]
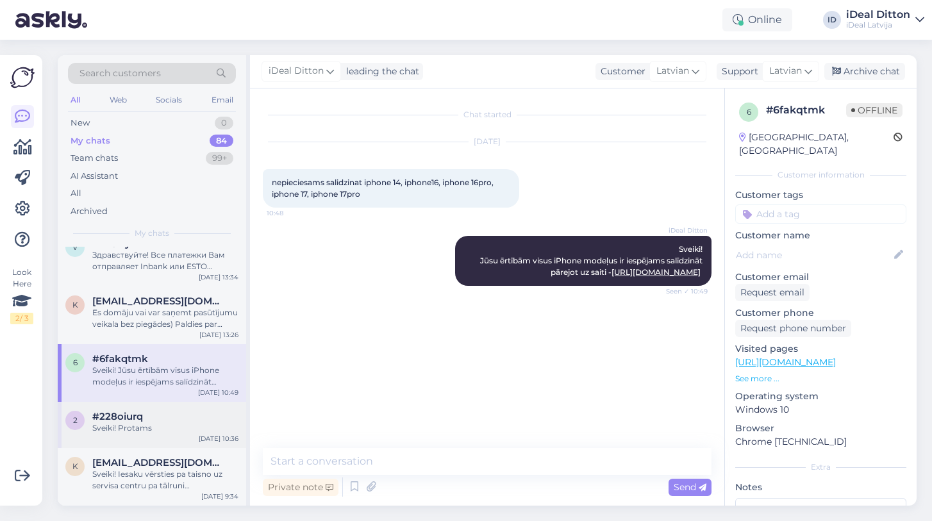
click at [151, 418] on div "#228oiurq" at bounding box center [165, 417] width 146 height 12
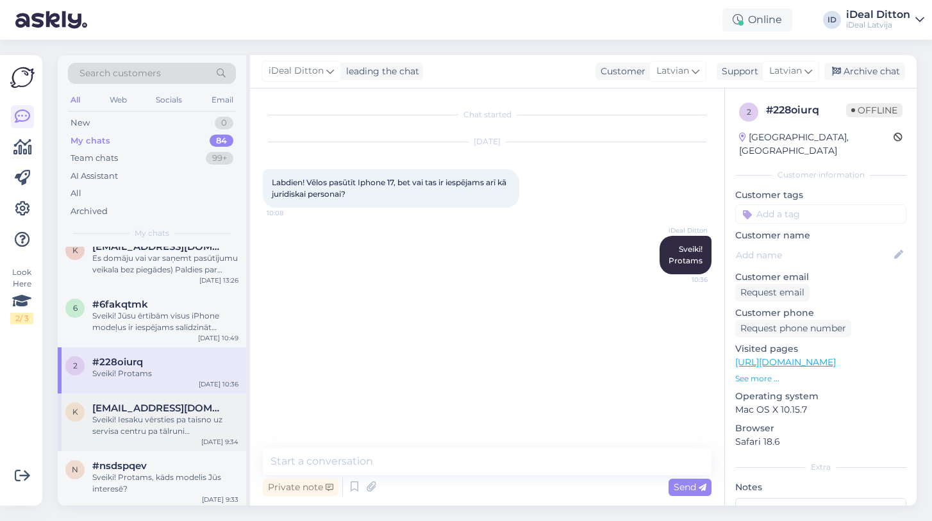
scroll to position [1371, 0]
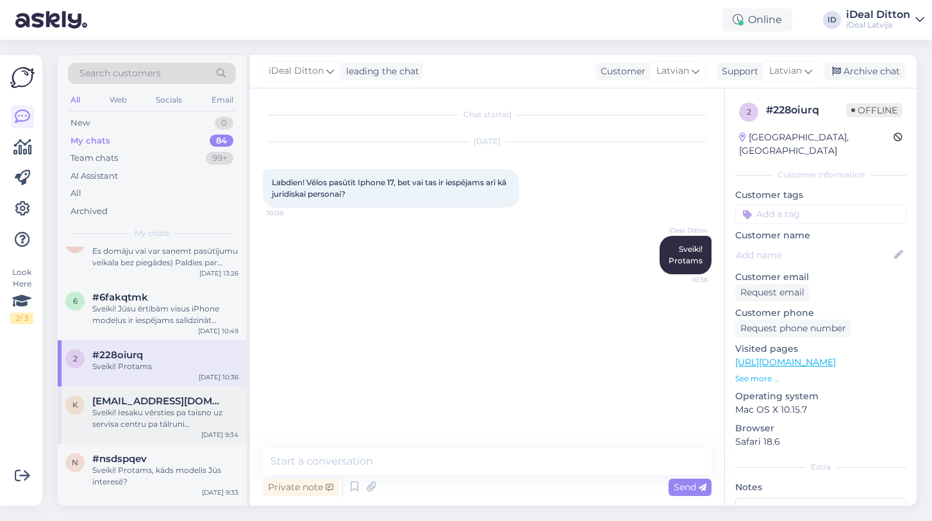
click at [151, 418] on div "Sveiki! Iesaku vērsties pa taisno uz servisa centru pa tālruni [PHONE_NUMBER] v…" at bounding box center [165, 418] width 146 height 23
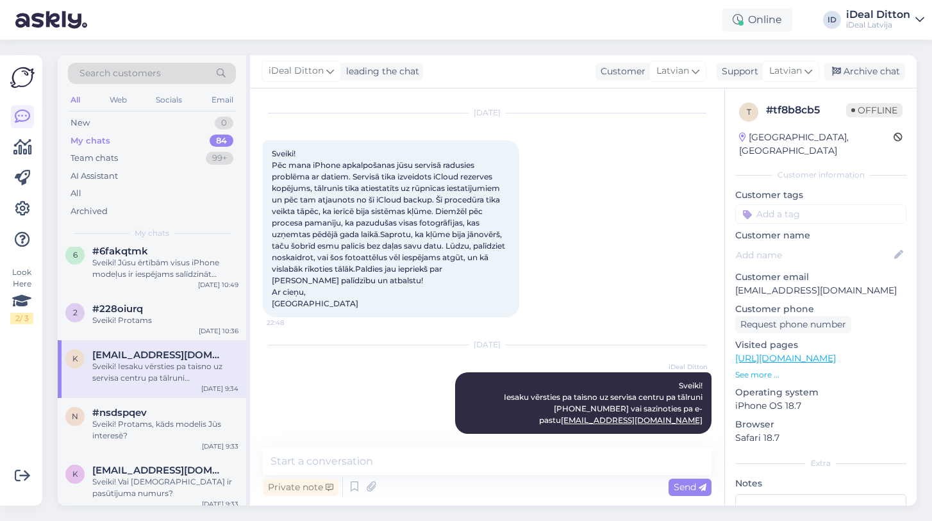
scroll to position [1421, 0]
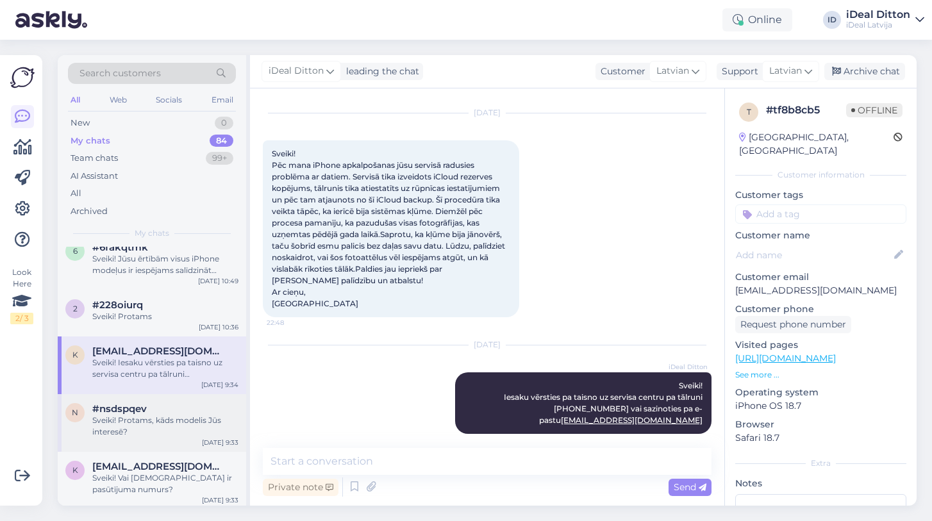
click at [152, 418] on div "Sveiki! Protams, kāds modelis Jūs interesē?" at bounding box center [165, 426] width 146 height 23
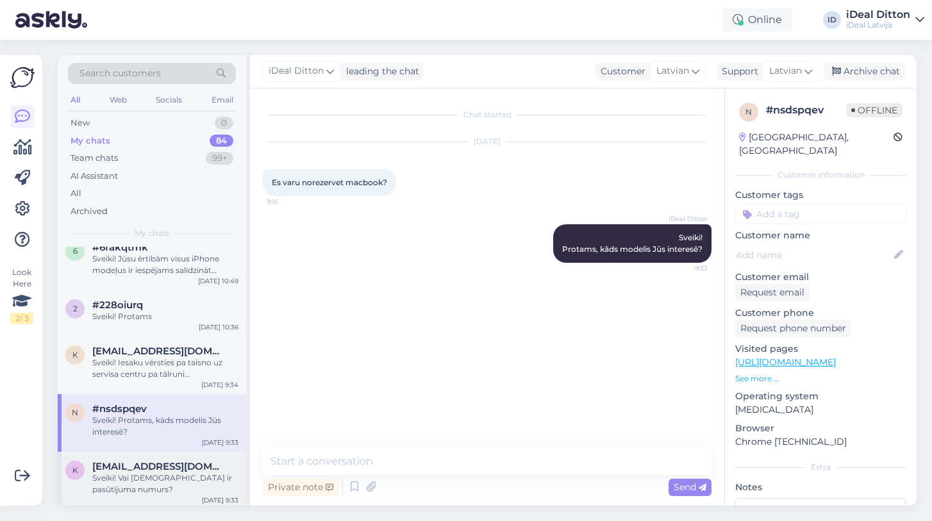
click at [126, 473] on div "Sveiki! Vai [DEMOGRAPHIC_DATA] ir pasūtījuma numurs?" at bounding box center [165, 483] width 146 height 23
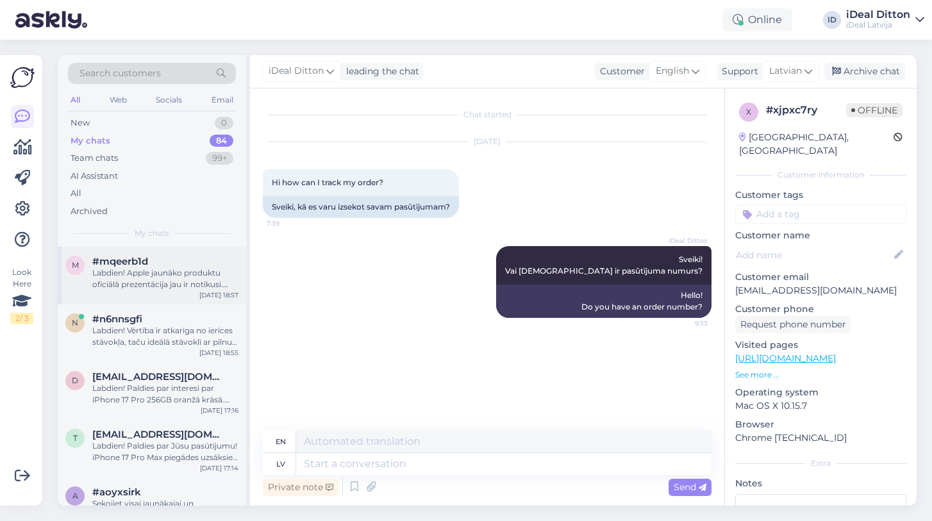
click at [162, 283] on div "Labdien! Apple jaunāko produktu oficiālā prezentācija jau ir notikusi. Jauno iP…" at bounding box center [165, 278] width 146 height 23
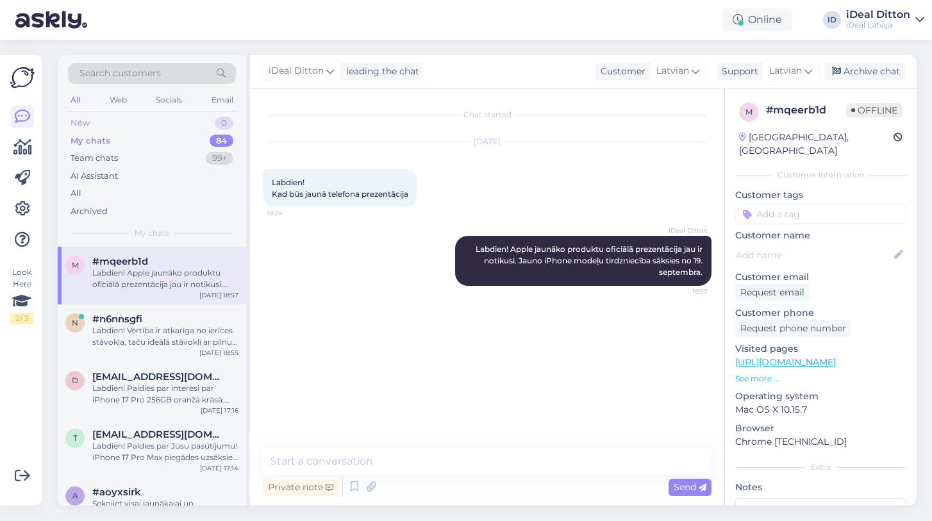
click at [106, 121] on div "New 0" at bounding box center [152, 123] width 168 height 18
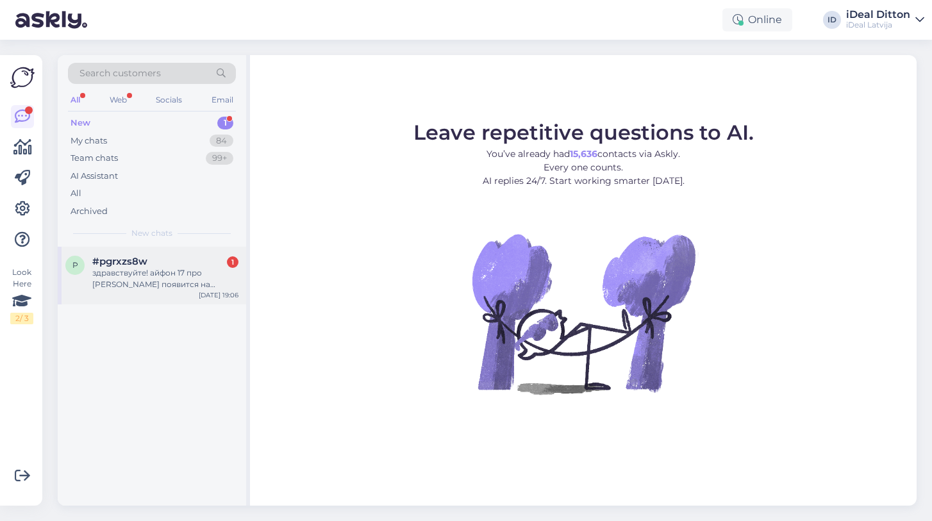
click at [156, 282] on div "здравствуйте! айфон 17 про [PERSON_NAME] появится на стендах в магазине 19-го с…" at bounding box center [165, 278] width 146 height 23
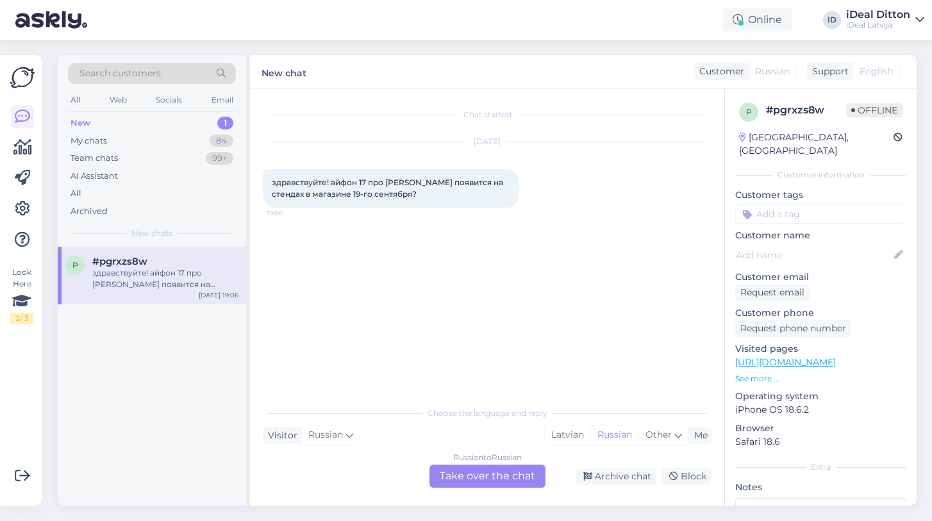
click at [522, 479] on div "Russian to Russian Take over the chat" at bounding box center [487, 475] width 116 height 23
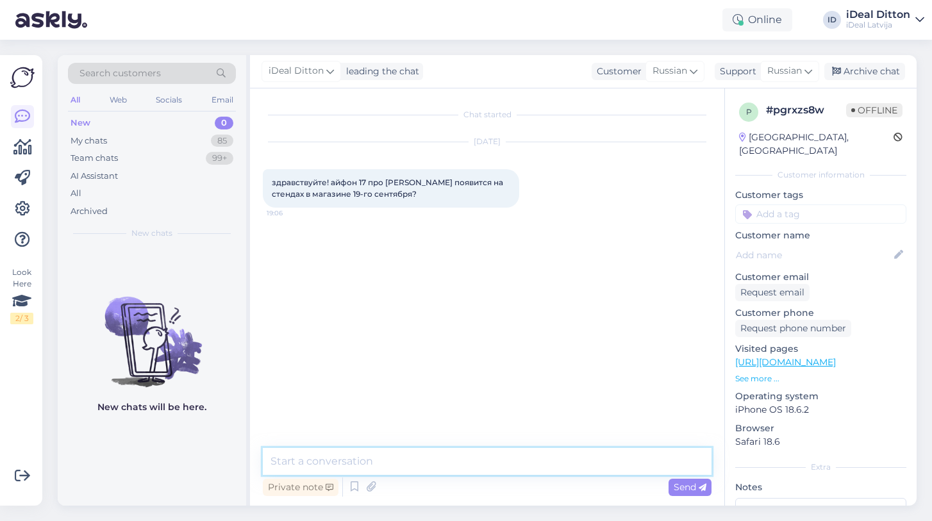
click at [475, 456] on textarea at bounding box center [487, 461] width 448 height 27
type textarea "Добрый вечер, да"
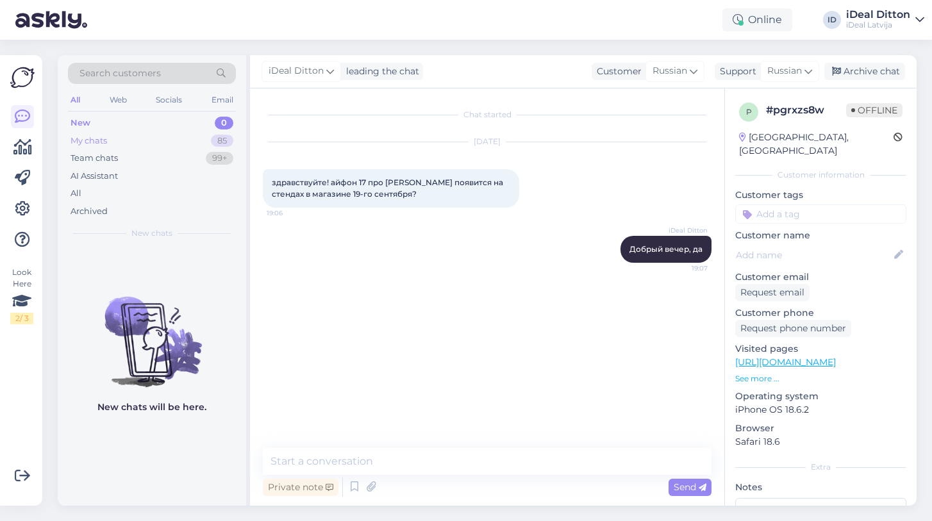
click at [103, 141] on div "My chats" at bounding box center [88, 141] width 37 height 13
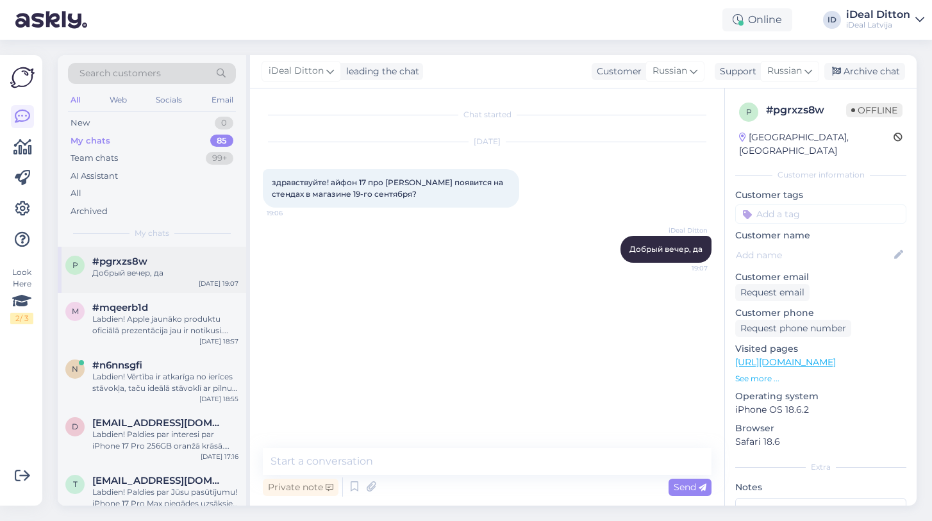
click at [165, 282] on div "p #pgrxzs8w Добрый вечер, да [DATE] 19:07" at bounding box center [152, 270] width 188 height 46
click at [159, 315] on div "Labdien! Apple jaunāko produktu oficiālā prezentācija jau ir notikusi. Jauno iP…" at bounding box center [165, 324] width 146 height 23
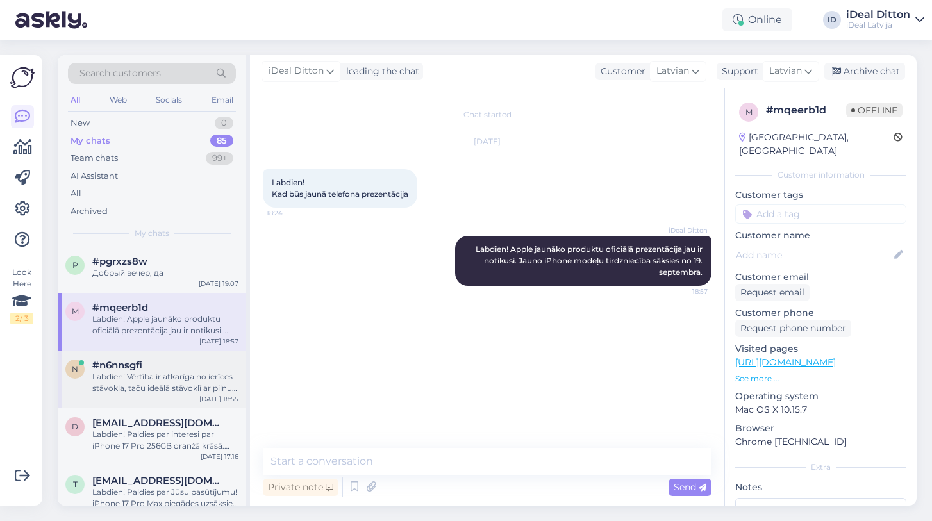
click at [149, 383] on div "Labdien! Vērtība ir atkarīga no ierīces stāvokļa, taču ideālā stāvoklī ar pilnu…" at bounding box center [165, 382] width 146 height 23
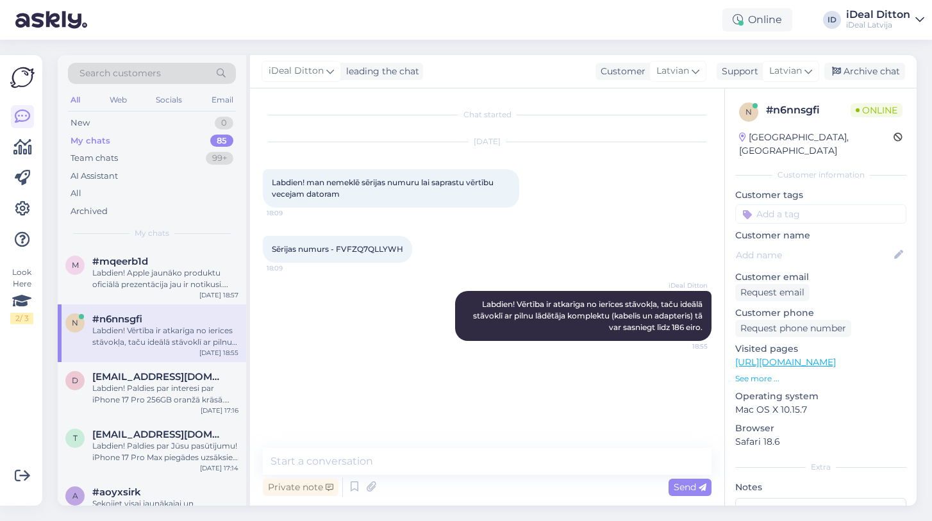
scroll to position [54, 0]
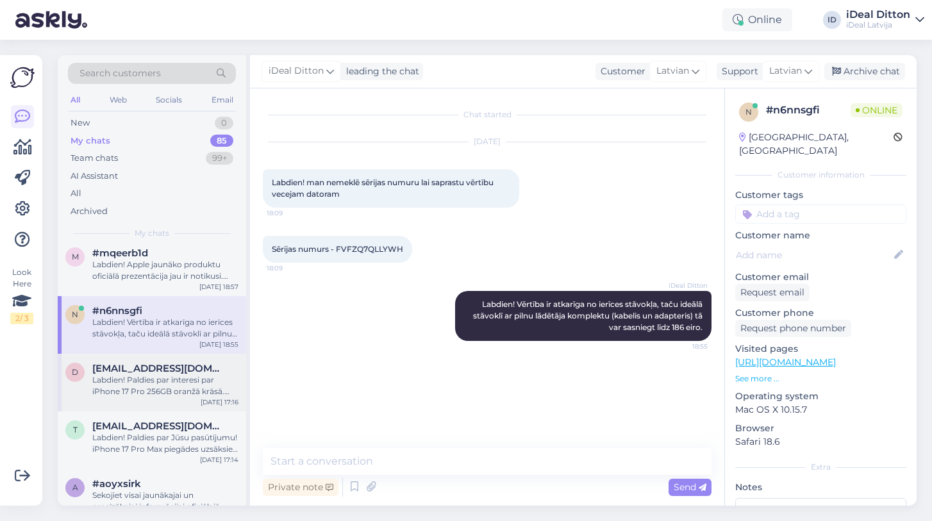
click at [173, 379] on div "Labdien! Paldies par interesi par iPhone 17 Pro 256GB oranžā krāsā. Piegādes ti…" at bounding box center [165, 385] width 146 height 23
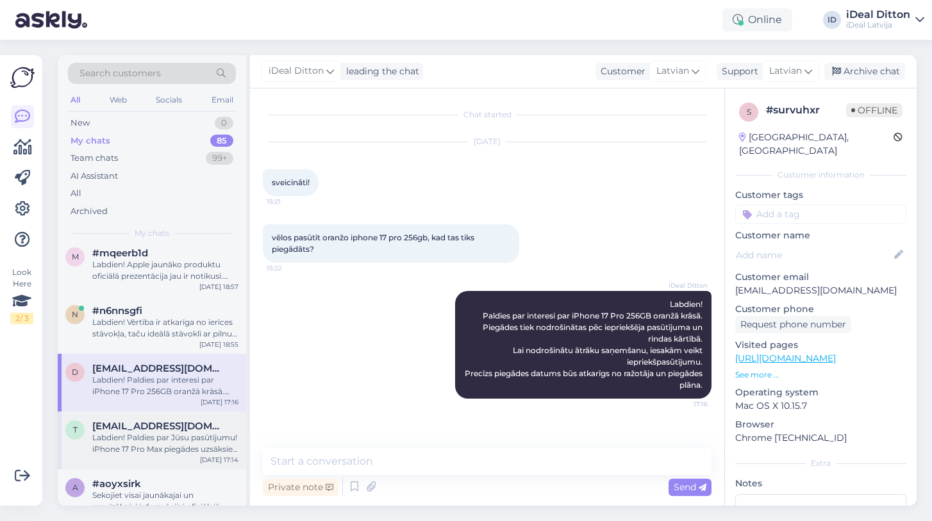
click at [158, 432] on div "Labdien! Paldies par Jūsu pasūtījumu! iPhone 17 Pro Max piegādes uzsāksies tikl…" at bounding box center [165, 443] width 146 height 23
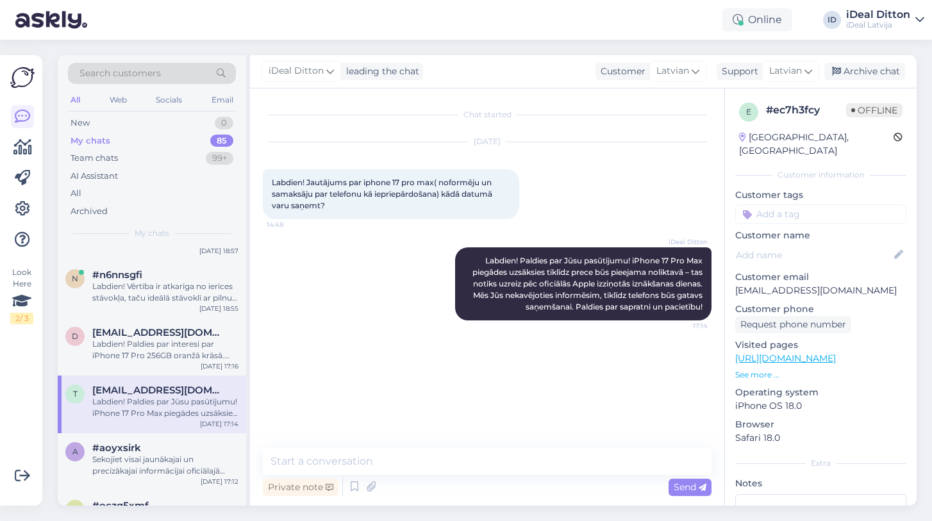
scroll to position [103, 0]
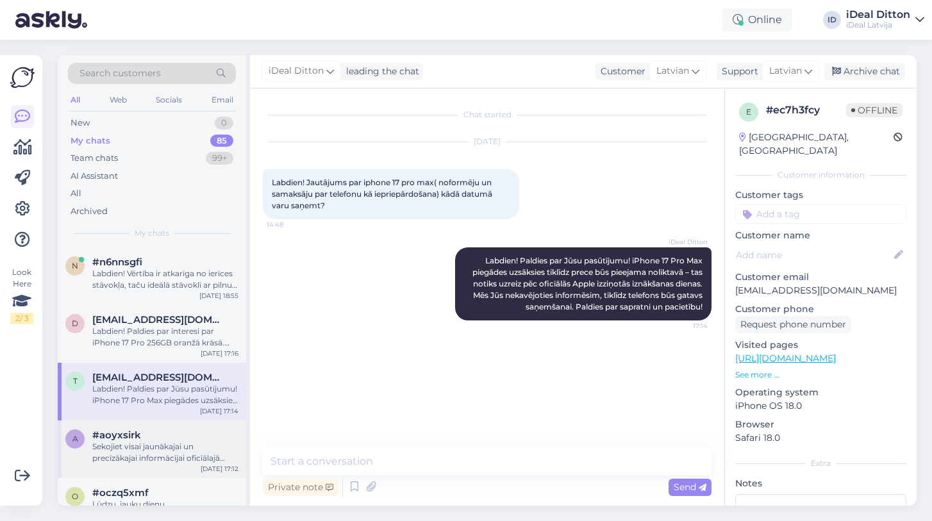
click at [158, 431] on div "#aoyxsirk" at bounding box center [165, 435] width 146 height 12
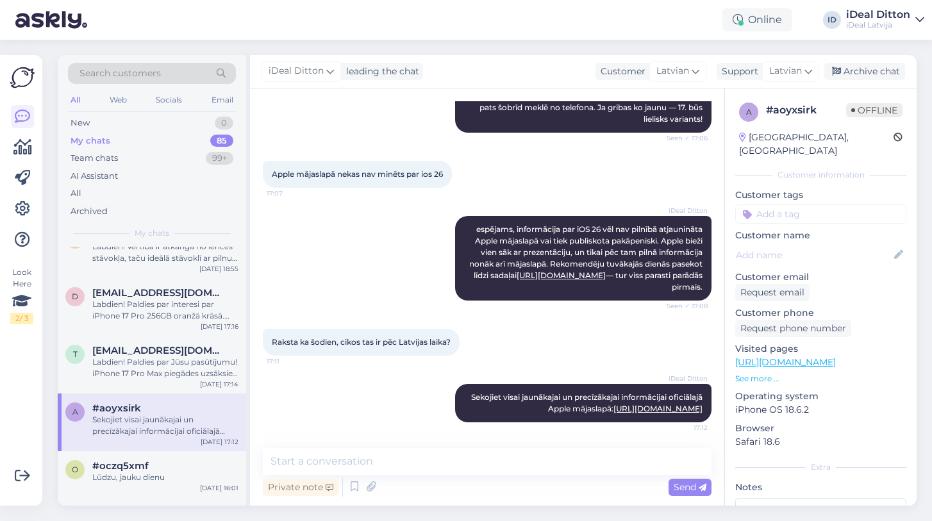
scroll to position [158, 0]
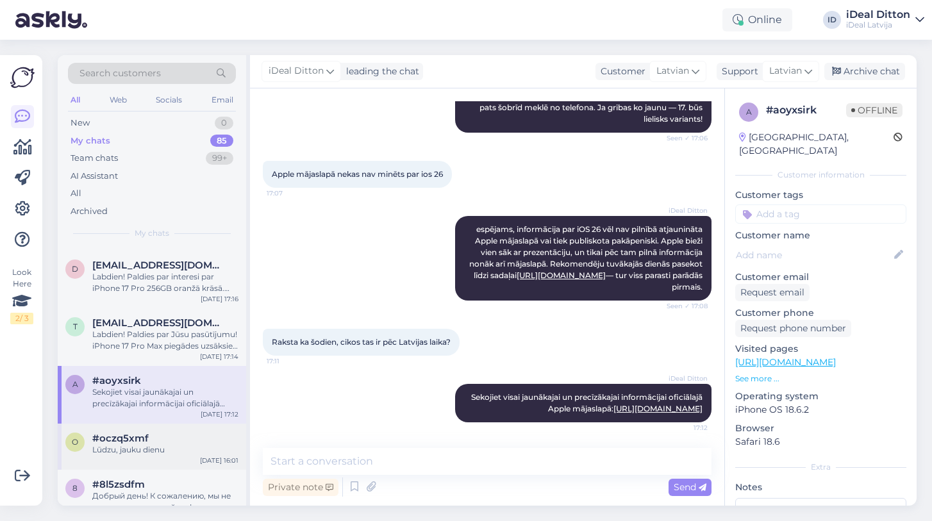
click at [158, 432] on div "#oczq5xmf" at bounding box center [165, 438] width 146 height 12
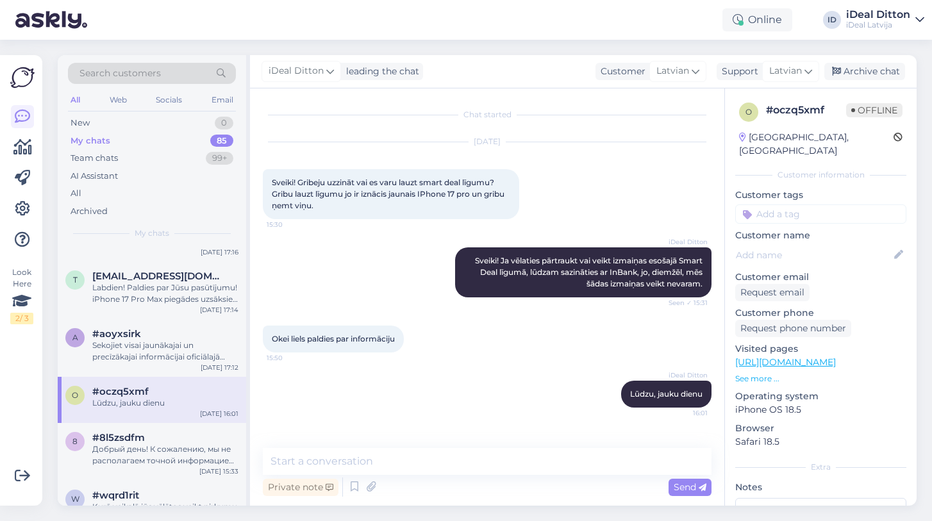
scroll to position [209, 0]
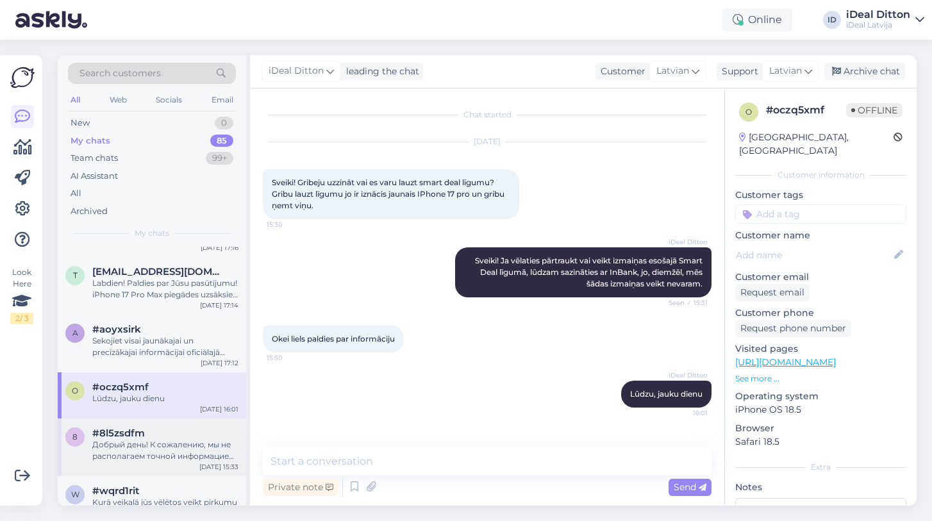
click at [158, 440] on div "Добрый день! К сожалению, мы не располагаем точной информацией о следующих пост…" at bounding box center [165, 450] width 146 height 23
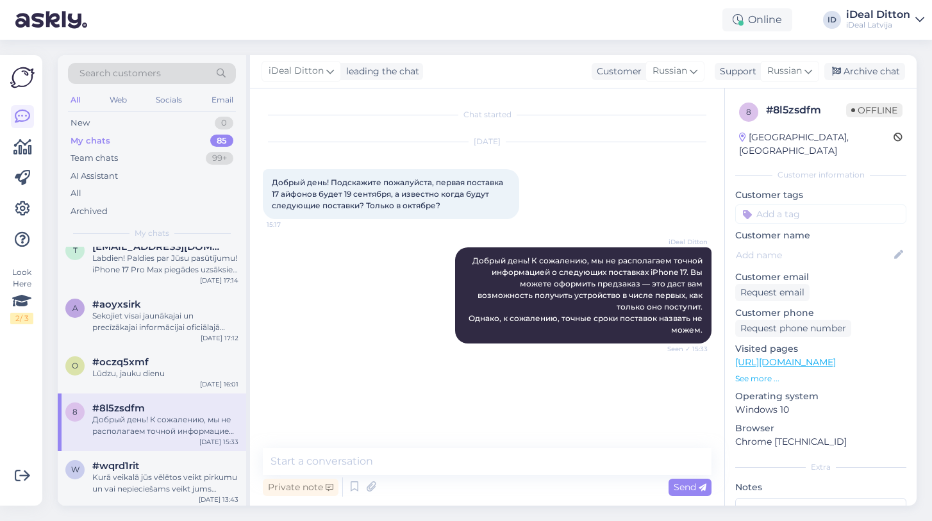
scroll to position [262, 0]
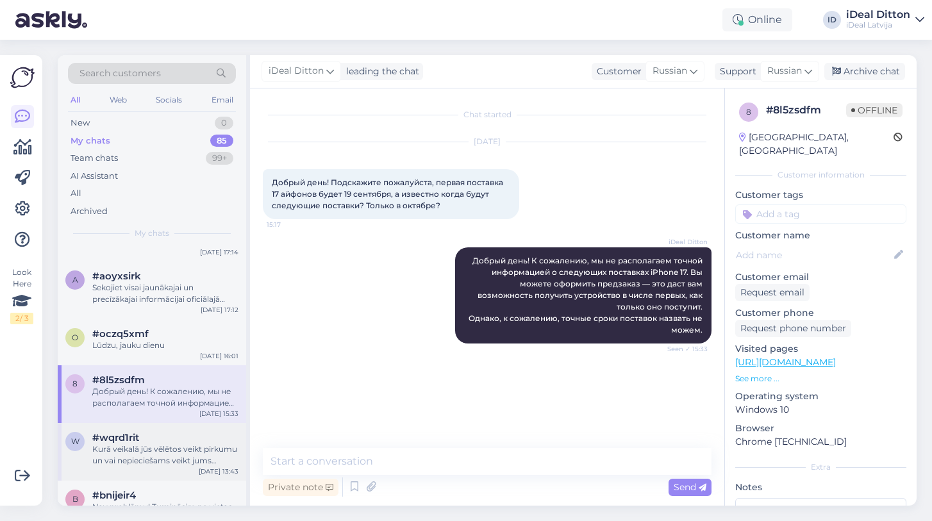
click at [158, 440] on div "#wqrd1rit" at bounding box center [165, 438] width 146 height 12
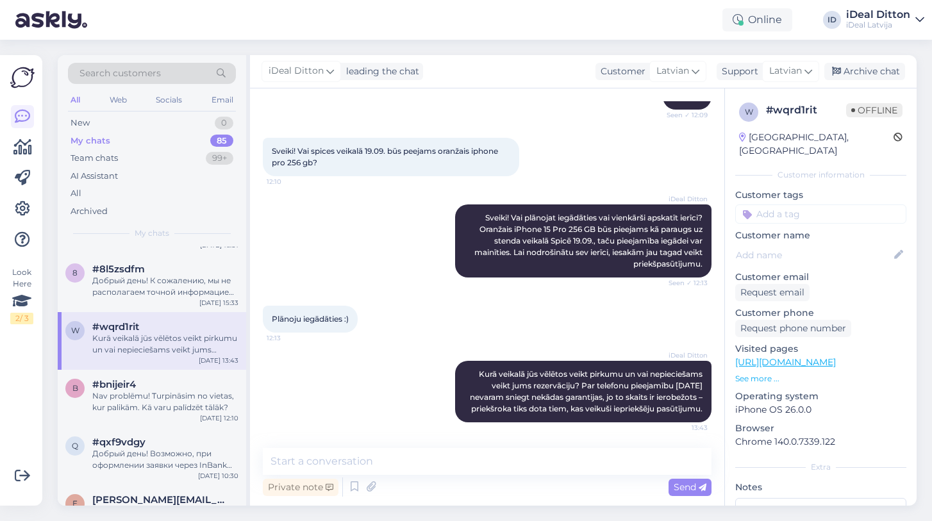
scroll to position [379, 0]
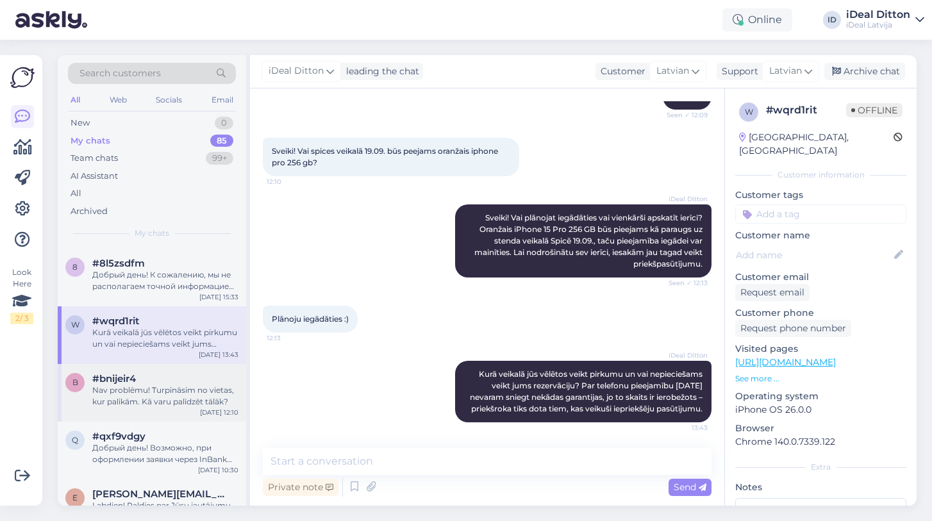
click at [161, 410] on div "b #bnijeir4 Nav problēmu! Turpināsim no vietas, kur palikām. Kā varu palīdzēt t…" at bounding box center [152, 393] width 188 height 58
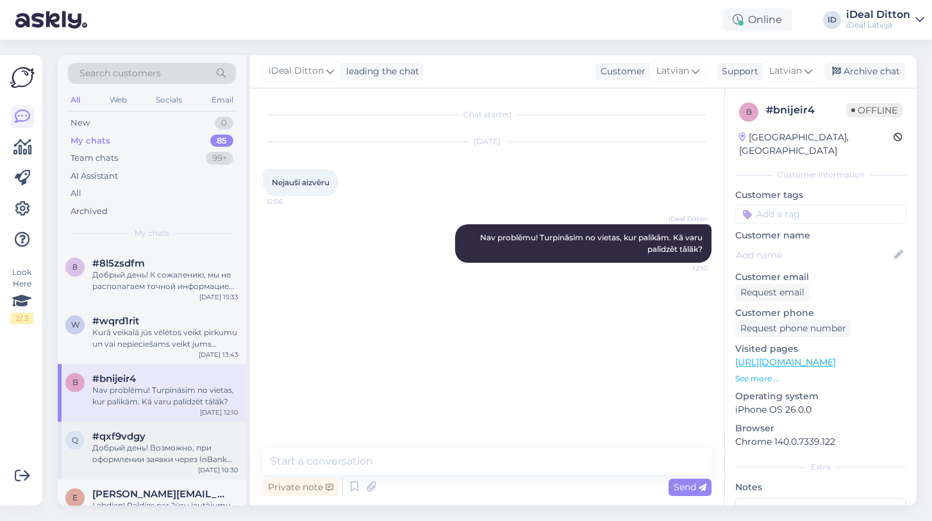
click at [156, 439] on div "#qxf9vdgy" at bounding box center [165, 437] width 146 height 12
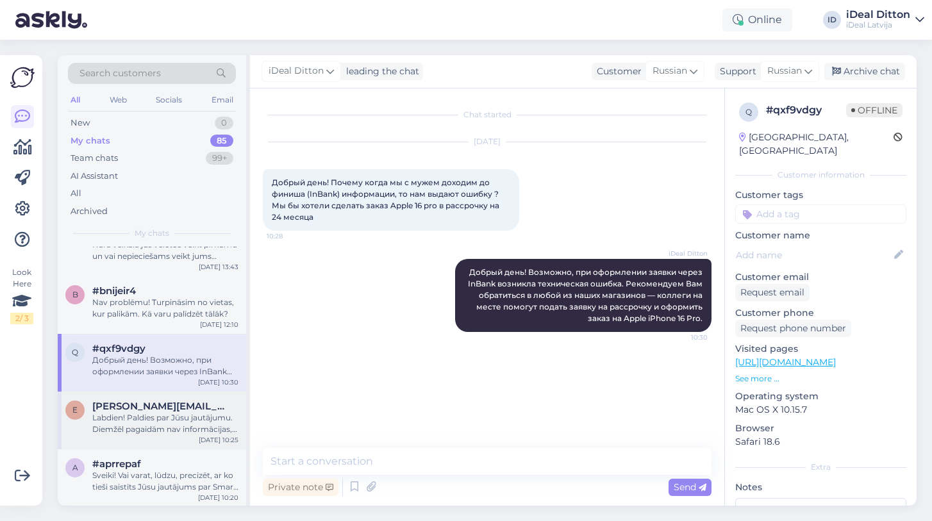
scroll to position [468, 0]
click at [156, 425] on div "Labdien! Paldies par Jūsu jautājumu. Diemžēl pagaidām nav informācijas, kad šis…" at bounding box center [165, 422] width 146 height 23
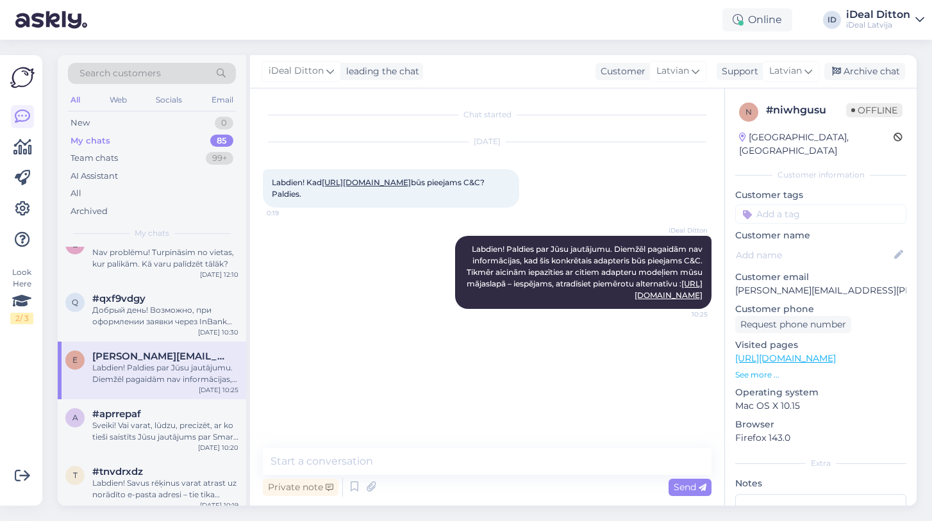
scroll to position [522, 0]
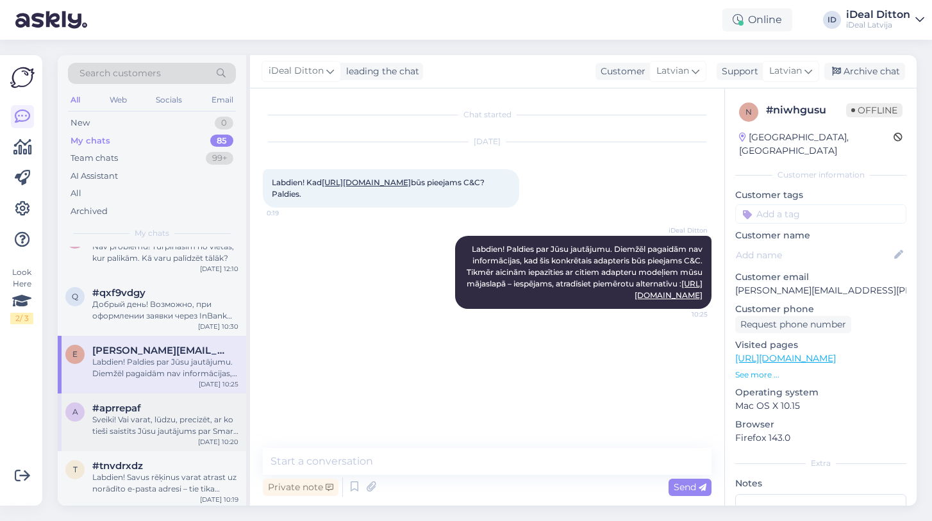
click at [156, 425] on div "Sveiki! Vai varat, lūdzu, precizēt, ar ko tieši saistīts Jūsu jautājums par Sma…" at bounding box center [165, 425] width 146 height 23
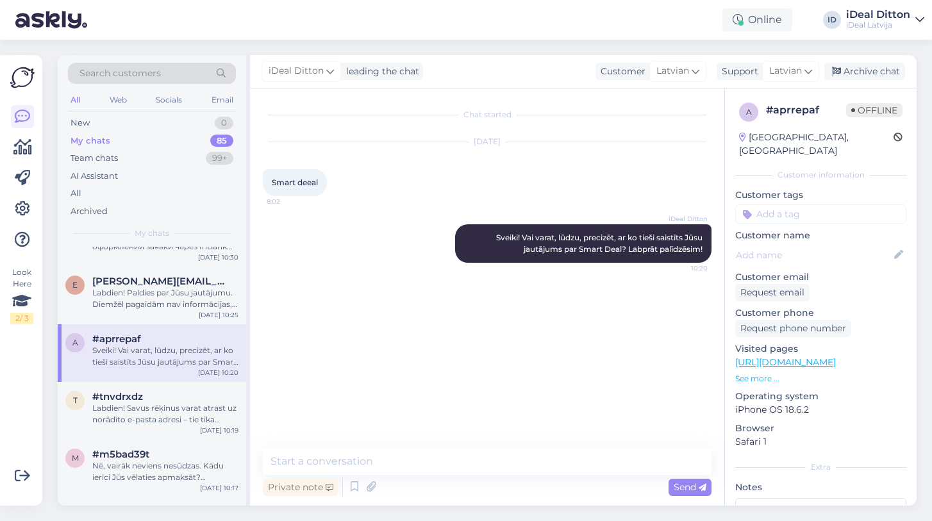
scroll to position [595, 0]
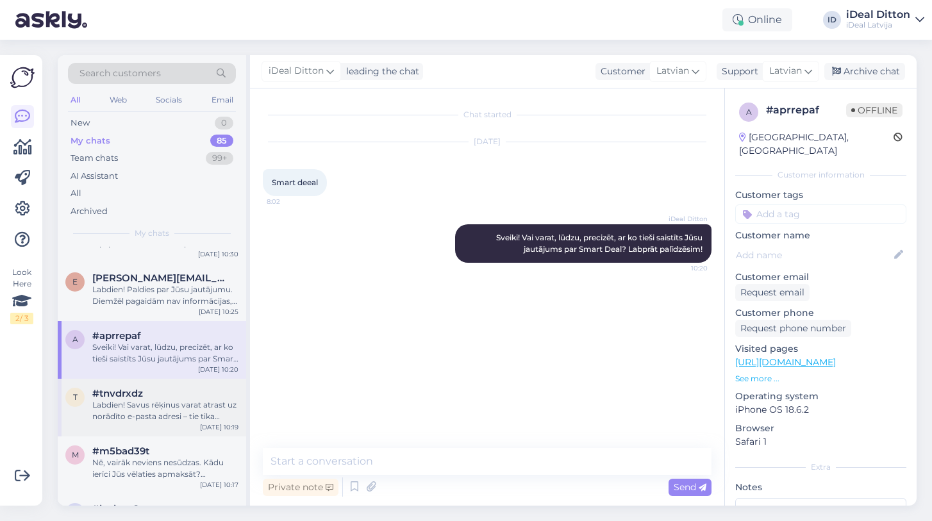
click at [156, 413] on div "Labdien! Savus rēķinus varat atrast uz norādīto e-pasta adresi – tie tika nosūt…" at bounding box center [165, 410] width 146 height 23
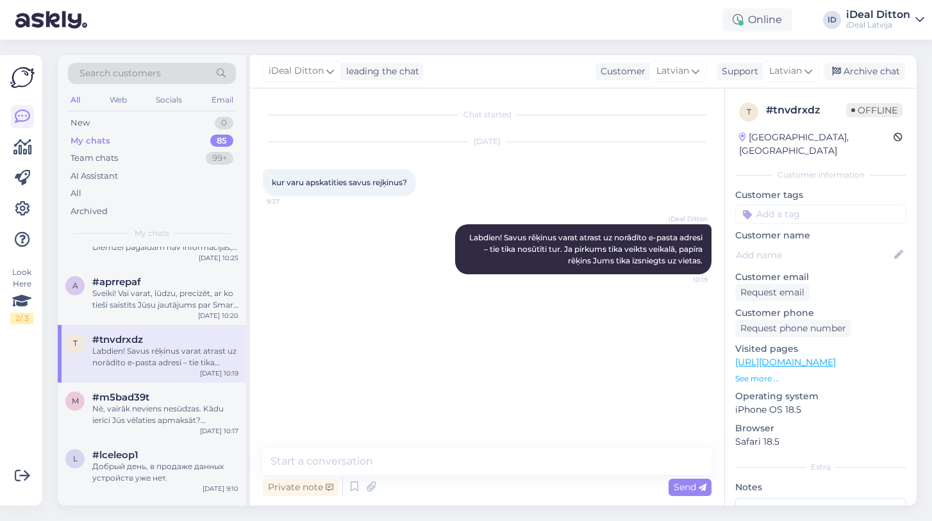
scroll to position [680, 0]
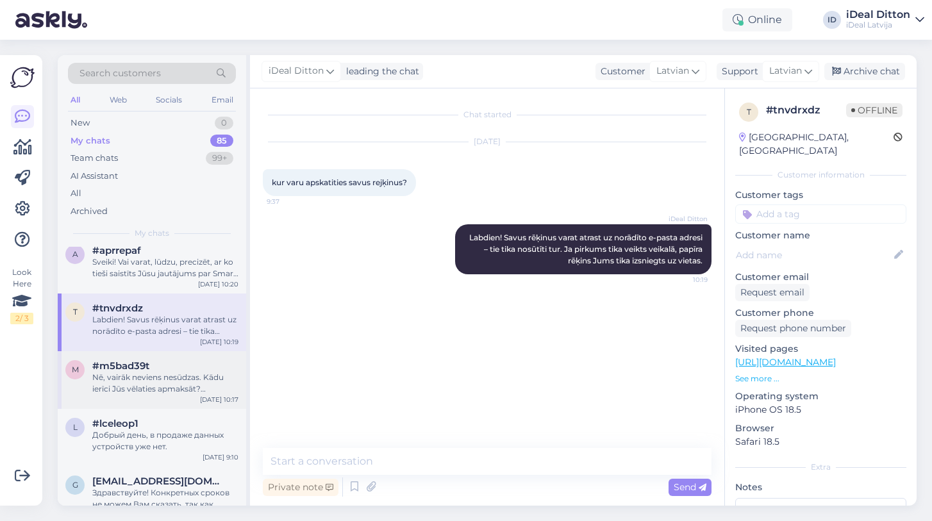
click at [154, 389] on div "Nē, vairāk neviens nesūdzas. Kādu ierīci Jūs vēlaties apmaksāt? Iespējams, mēģi…" at bounding box center [165, 383] width 146 height 23
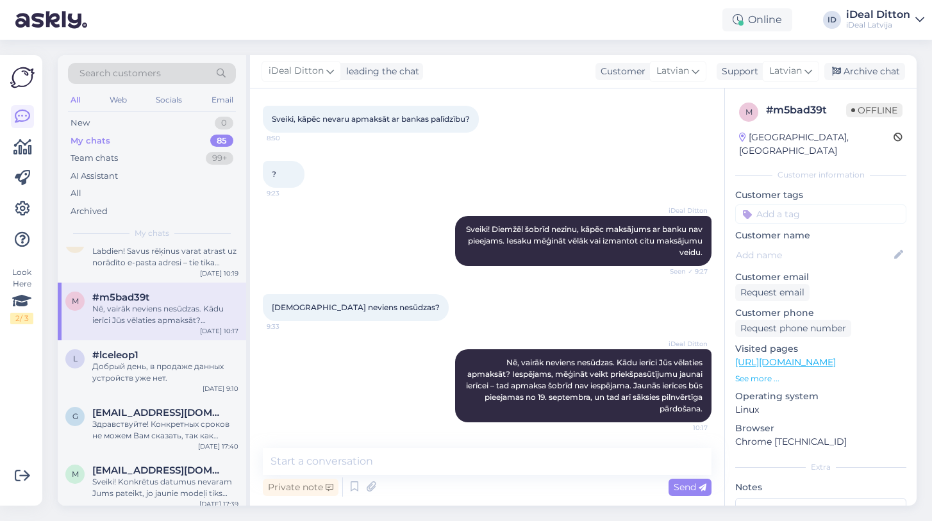
scroll to position [753, 0]
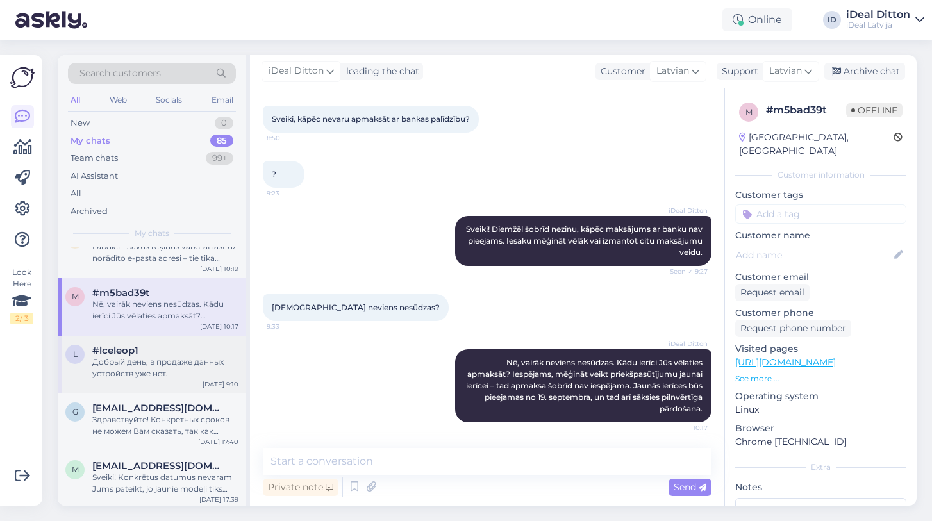
click at [156, 368] on div "Добрый день, в продаже данных устройств уже нет." at bounding box center [165, 367] width 146 height 23
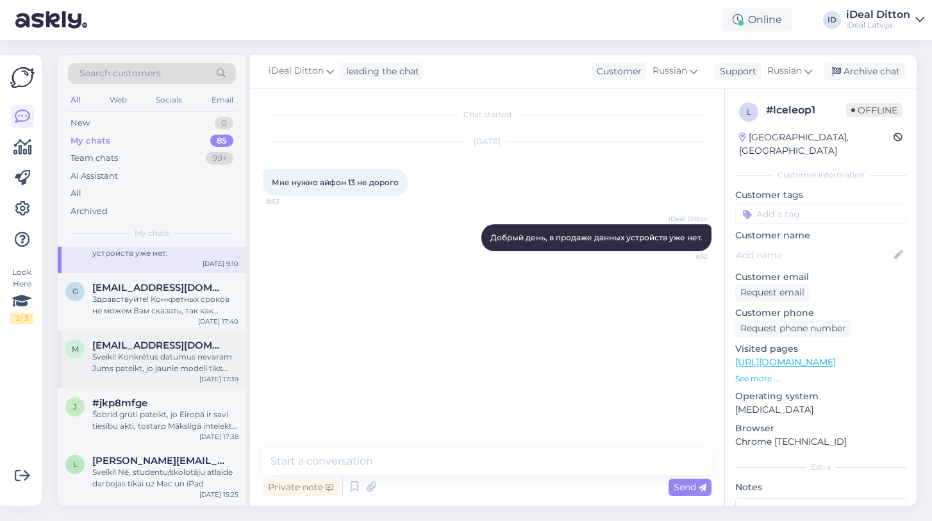
scroll to position [873, 0]
click at [156, 322] on div "g [EMAIL_ADDRESS][DOMAIN_NAME] Здравствуйте! Конкретных сроков не можем Вам ска…" at bounding box center [152, 302] width 188 height 58
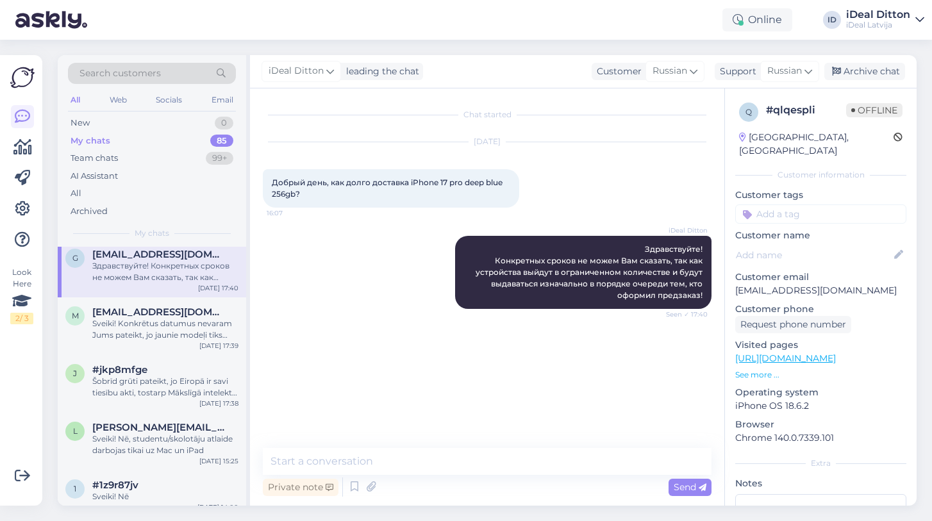
scroll to position [907, 0]
click at [156, 322] on div "Sveiki! Konkrētus datumus nevaram Jums pateikt, jo jaunie modeļi tiks piegādāti…" at bounding box center [165, 329] width 146 height 23
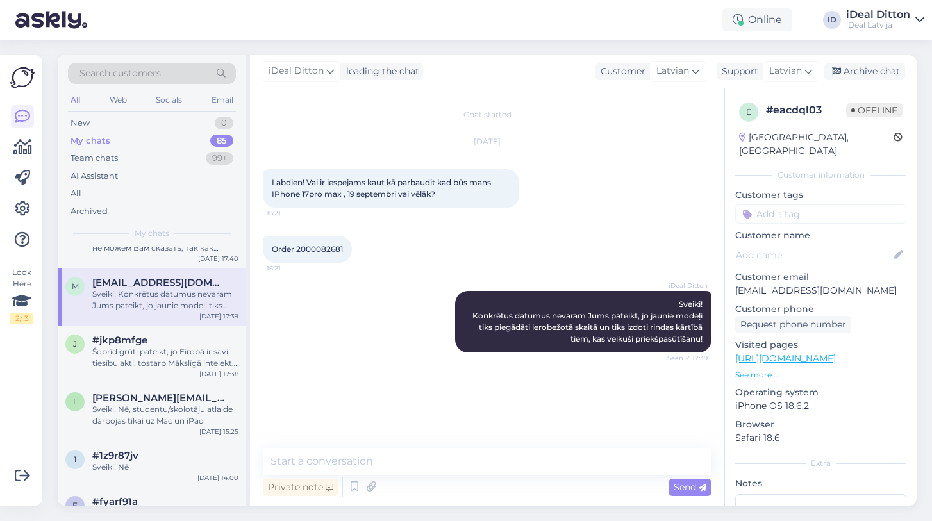
scroll to position [939, 0]
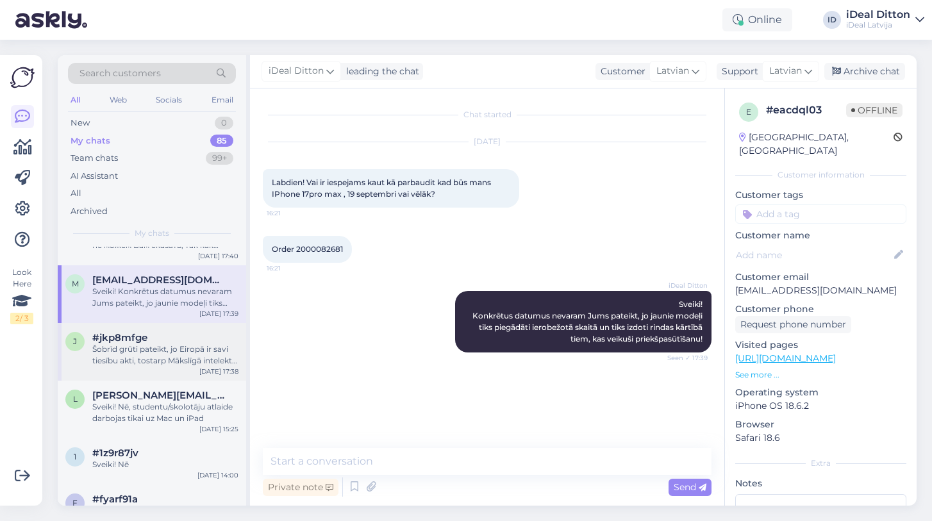
click at [152, 362] on div "Šobrīd grūti pateikt, jo Eiropā ir savi tiesību akti, tostarp Mākslīgā intelekt…" at bounding box center [165, 354] width 146 height 23
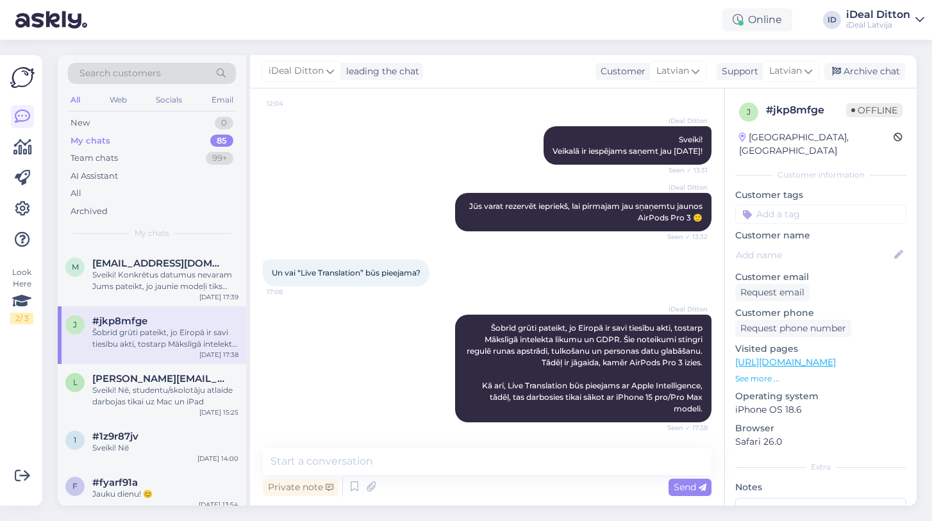
scroll to position [956, 0]
click at [160, 391] on div "Sveiki! Nē, studentu/skolotāju atlaide darbojas tikai uz Mac un iPad" at bounding box center [165, 394] width 146 height 23
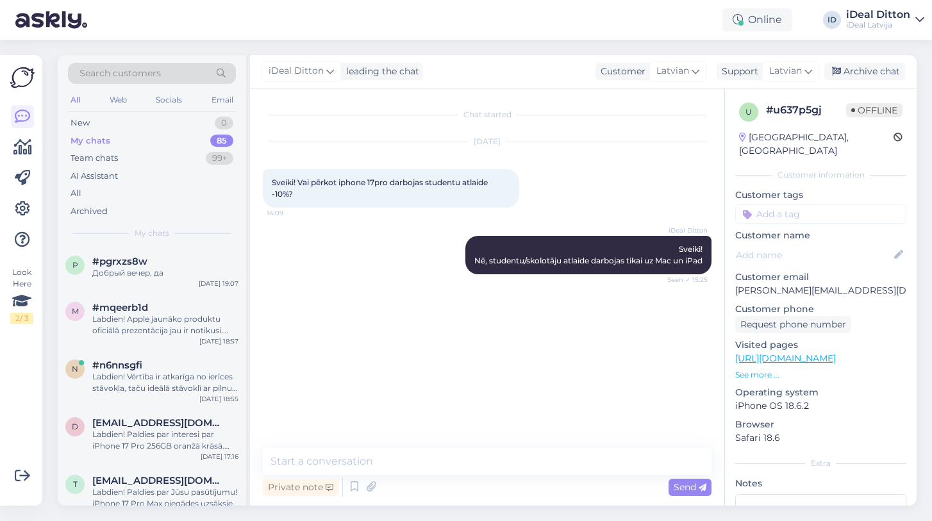
scroll to position [0, 0]
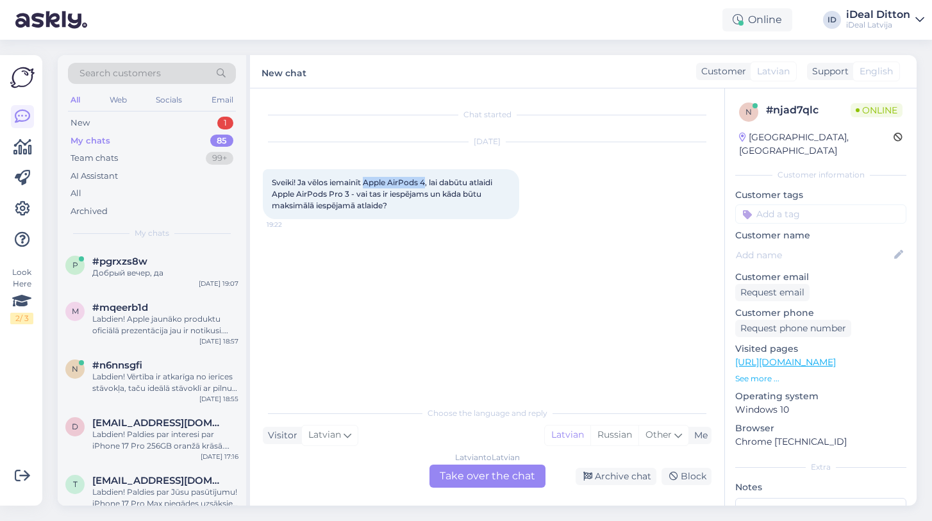
drag, startPoint x: 366, startPoint y: 181, endPoint x: 427, endPoint y: 182, distance: 60.9
click at [427, 182] on span "Sveiki! Ja vēlos iemainīt Apple AirPods 4, lai dabūtu atlaidi Apple AirPods Pro…" at bounding box center [383, 193] width 222 height 33
copy span "Apple AirPods 4"
click at [100, 121] on div "New 1" at bounding box center [152, 123] width 168 height 18
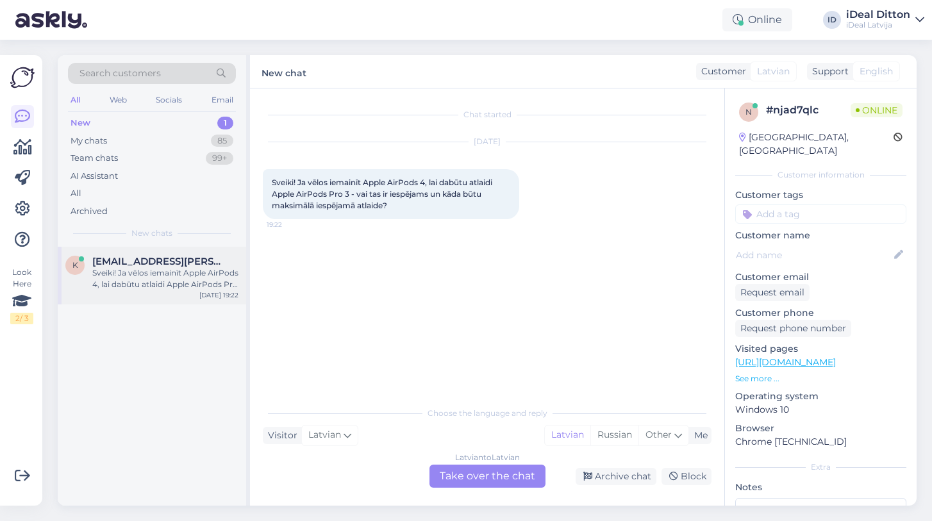
click at [151, 281] on div "Sveiki! Ja vēlos iemainīt Apple AirPods 4, lai dabūtu atlaidi Apple AirPods Pro…" at bounding box center [165, 278] width 146 height 23
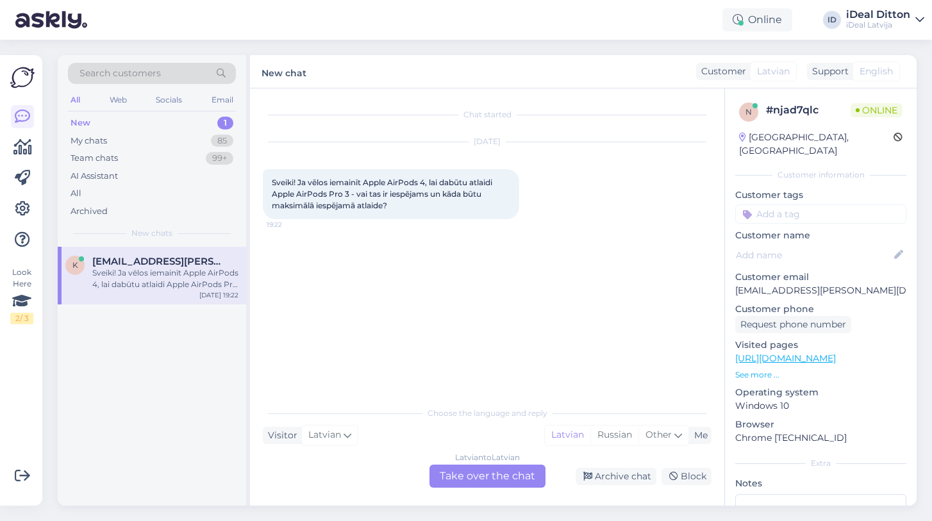
click at [402, 208] on div "Sveiki! Ja vēlos iemainīt Apple AirPods 4, lai dabūtu atlaidi Apple AirPods Pro…" at bounding box center [391, 194] width 256 height 50
click at [468, 479] on div "Latvian to Latvian Take over the chat" at bounding box center [487, 475] width 116 height 23
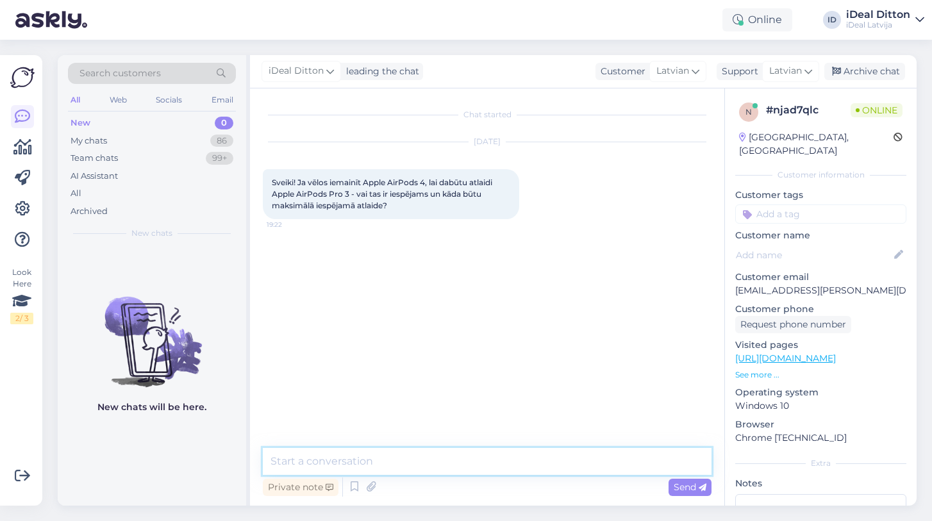
click at [404, 456] on textarea at bounding box center [487, 461] width 448 height 27
paste textarea "! Ja varat, tas nerada nekādas problēmas"
type textarea "Labvakar! Ja varat, tas nerada nekādas problēmas."
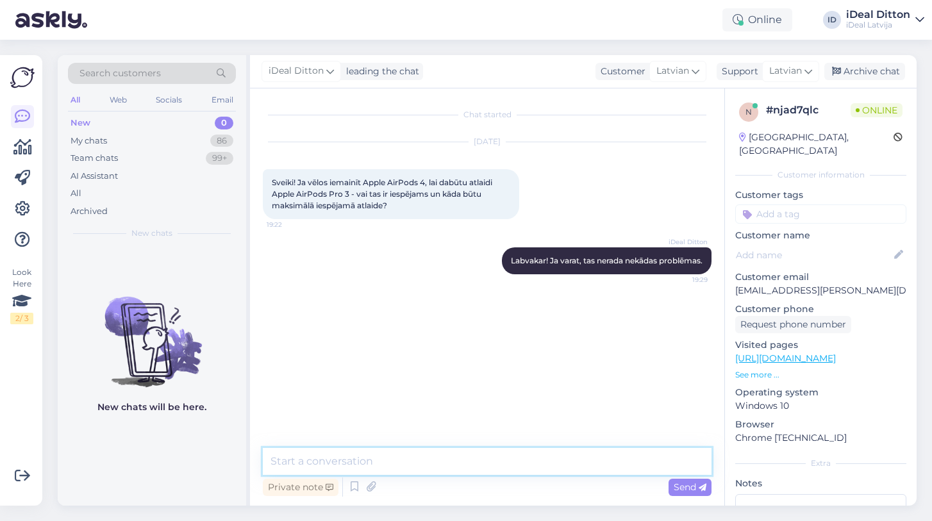
click at [441, 450] on textarea at bounding box center [487, 461] width 448 height 27
paste textarea "Novērtēt ierīci jūs varat mūsu mājaslapā"
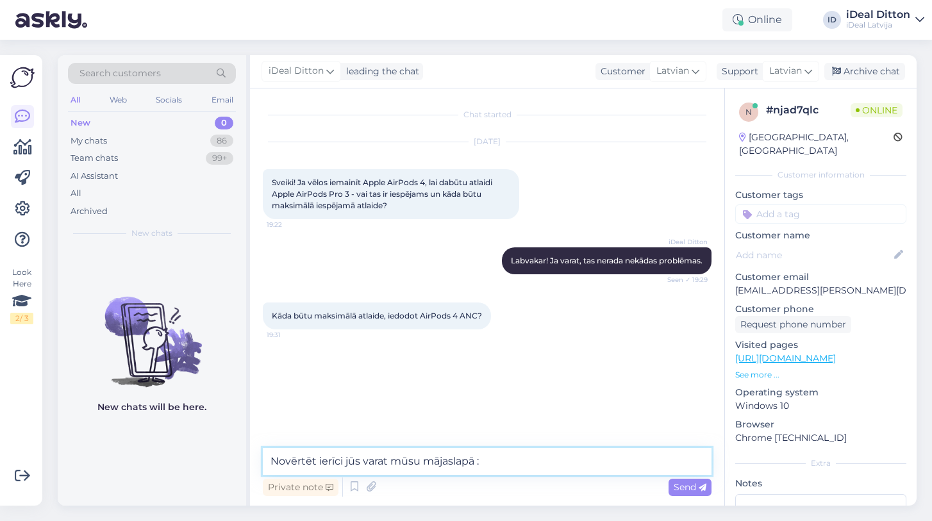
paste textarea "[URL][DOMAIN_NAME]"
type textarea "Novērtēt ierīci jūs varat mūsu mājaslapā : [URL][DOMAIN_NAME]"
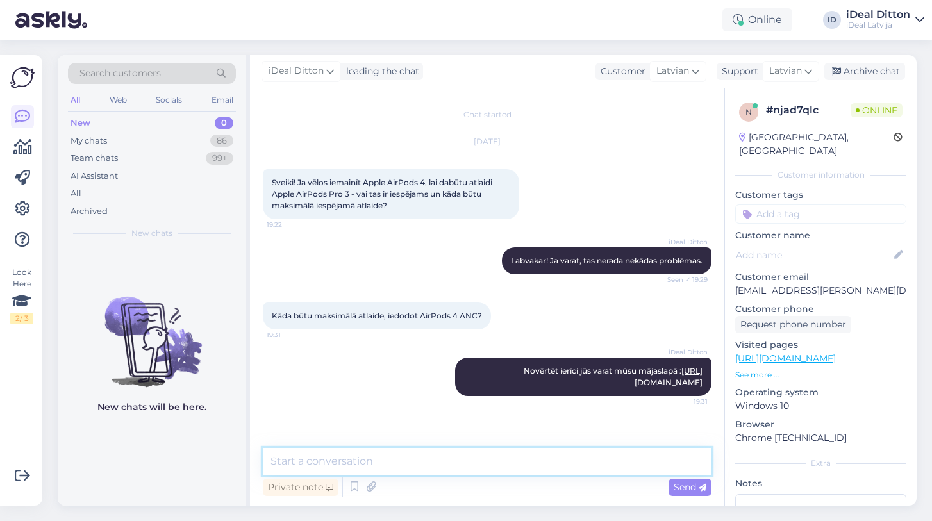
click at [296, 462] on textarea at bounding box center [487, 461] width 448 height 27
type textarea "Aptuveni 14 eur - japarbauda kada stavokli AirPods."
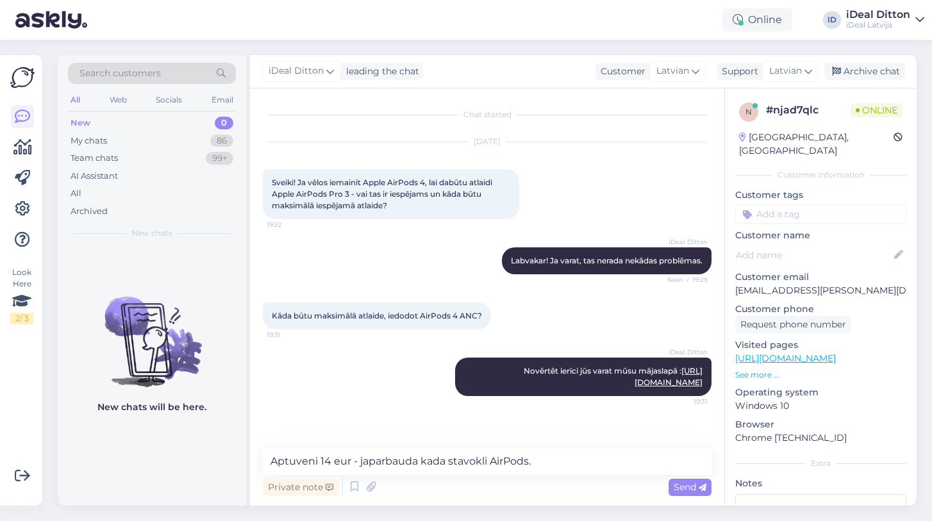
click at [604, 315] on div "Kāda būtu maksimālā atlaide, iedodot AirPods 4 ANC? 19:31" at bounding box center [487, 315] width 448 height 55
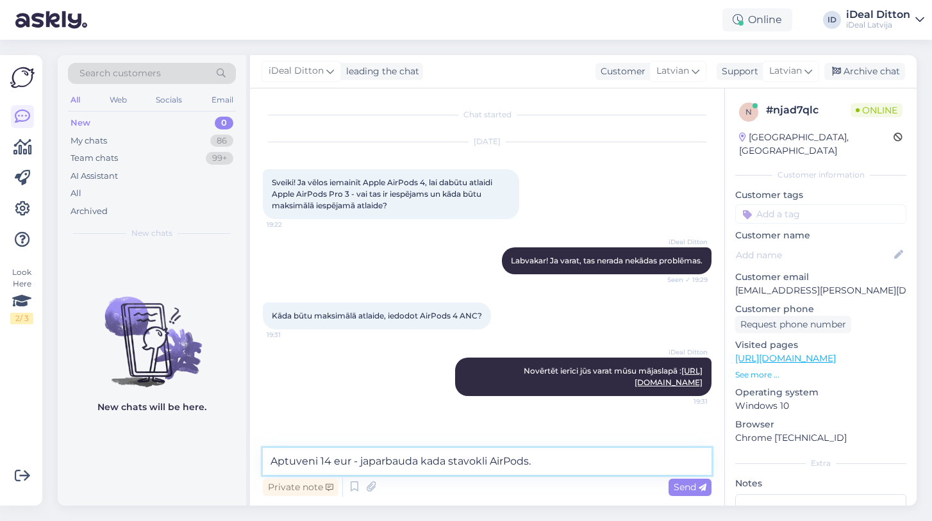
drag, startPoint x: 542, startPoint y: 457, endPoint x: 288, endPoint y: 449, distance: 253.8
click at [288, 449] on textarea "Aptuveni 14 eur - japarbauda kada stavokli AirPods." at bounding box center [487, 461] width 448 height 27
paste textarea "Aptuveni 14 EUR – jāpārbauda, kādā stāvoklī ir AirPods."
type textarea "Aptuveni 14 EUR – jāpārbauda, kādā stāvoklī ir AirPods."
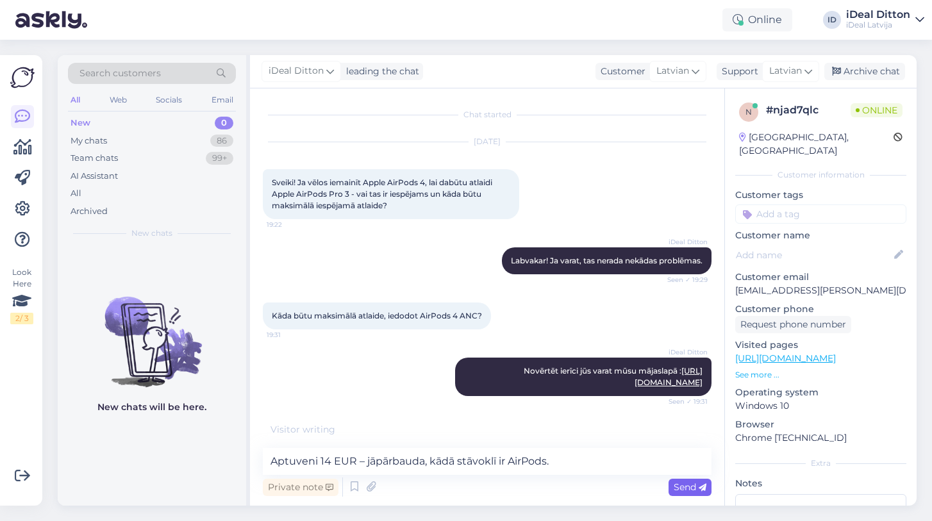
click at [680, 489] on span "Send" at bounding box center [689, 487] width 33 height 12
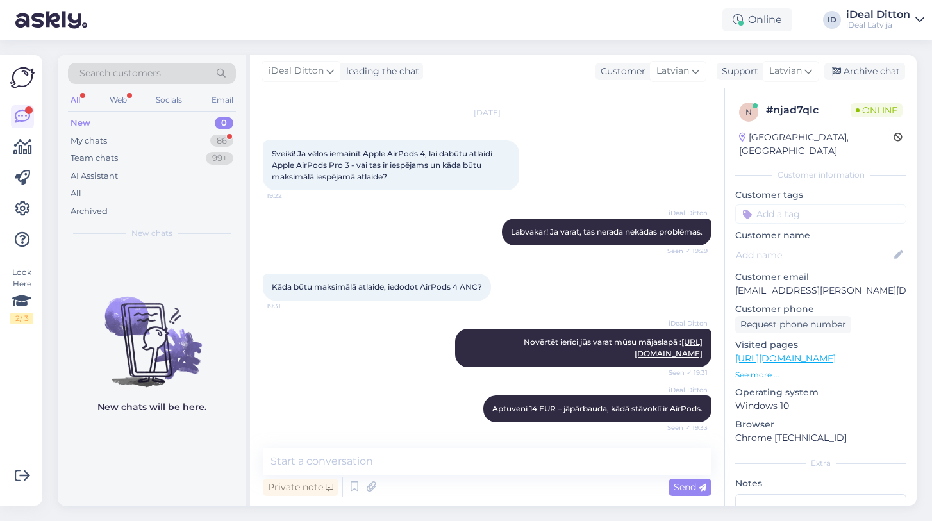
scroll to position [84, 0]
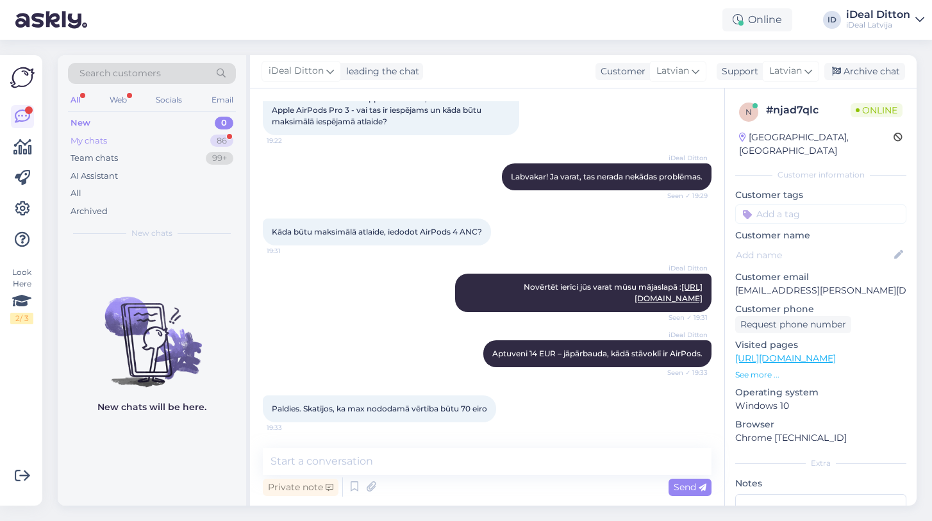
click at [96, 135] on div "My chats" at bounding box center [88, 141] width 37 height 13
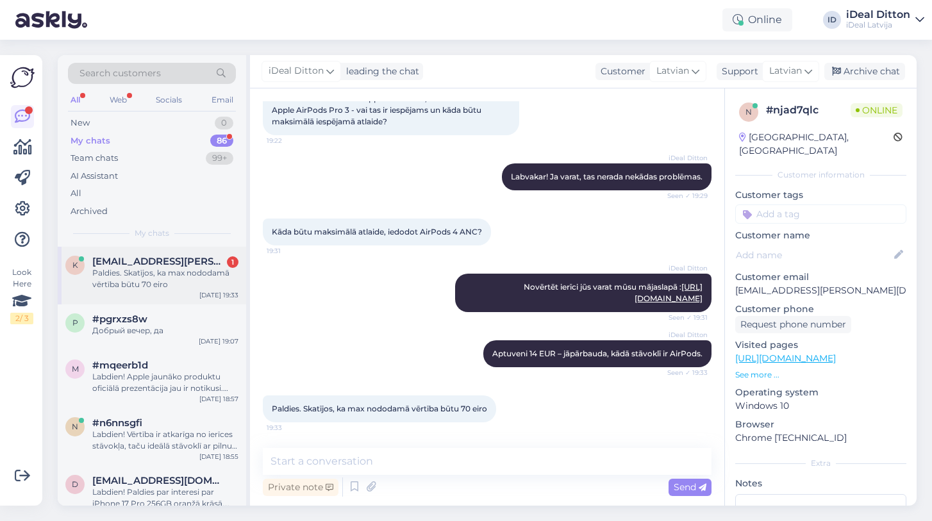
click at [147, 275] on div "Paldies. Skatījos, ka max nododamā vērtība būtu 70 eiro" at bounding box center [165, 278] width 146 height 23
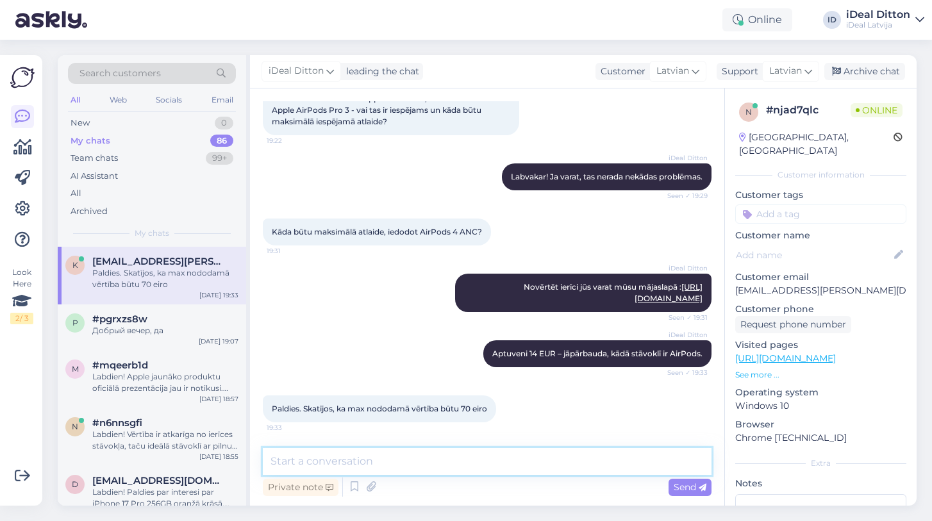
click at [468, 451] on textarea at bounding box center [487, 461] width 448 height 27
type textarea "L¨"
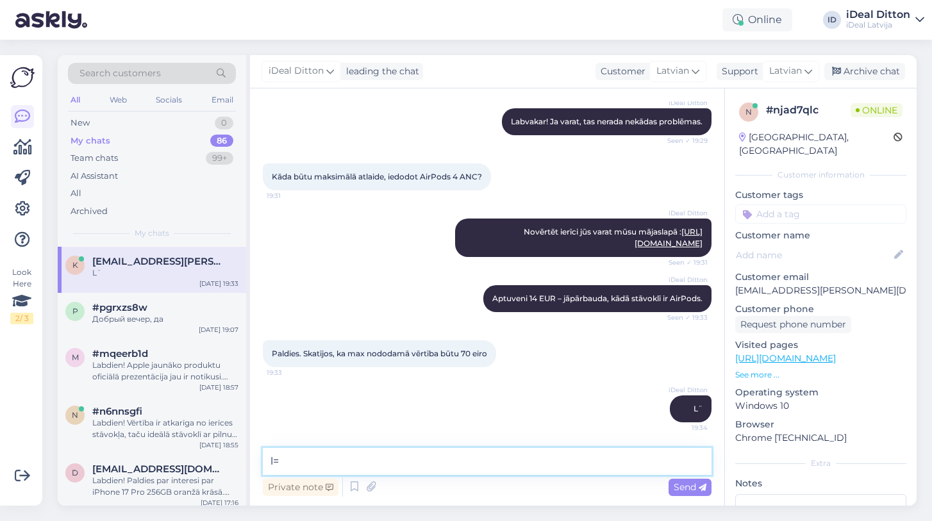
type textarea "l"
type textarea "Lūdzu, jauku vakaru!"
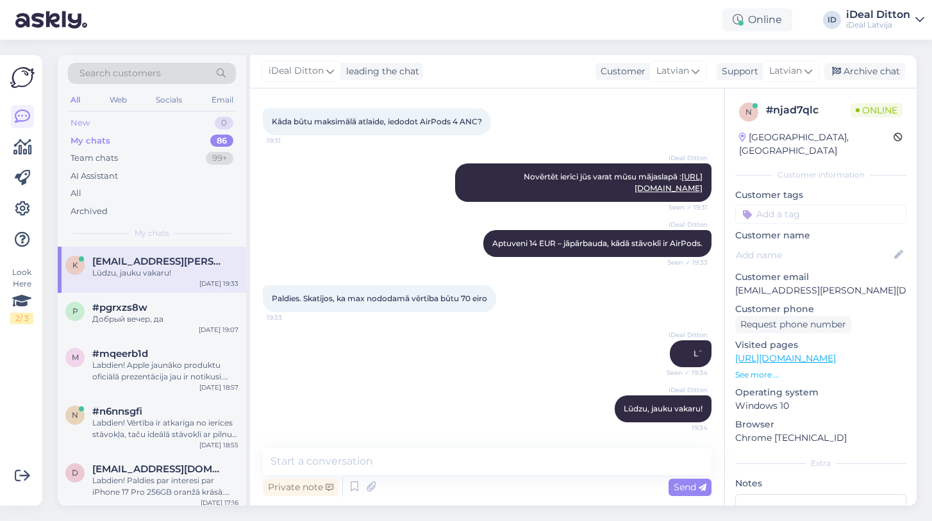
click at [90, 125] on div "New 0" at bounding box center [152, 123] width 168 height 18
